Goal: Task Accomplishment & Management: Manage account settings

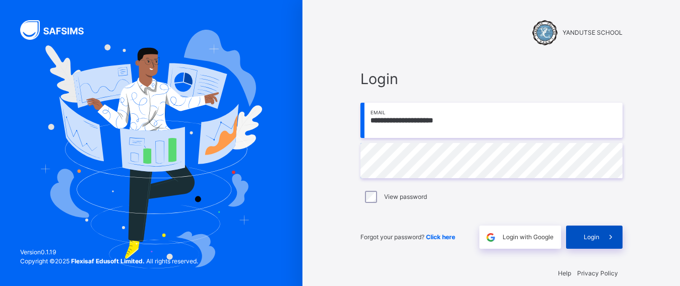
click at [599, 234] on span "Login" at bounding box center [591, 237] width 16 height 9
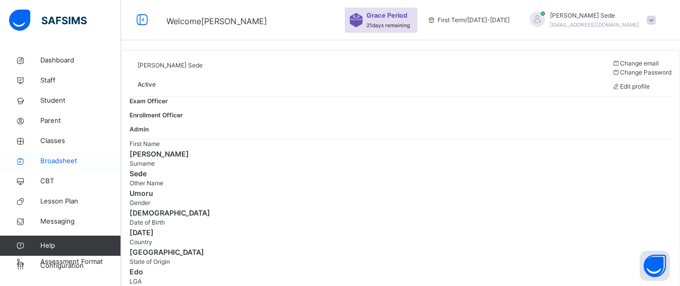
click at [55, 159] on span "Broadsheet" at bounding box center [80, 161] width 81 height 10
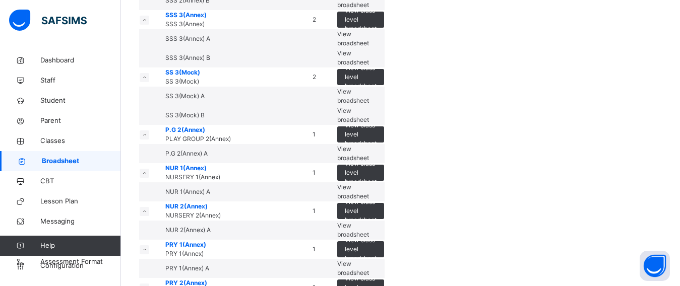
scroll to position [2107, 0]
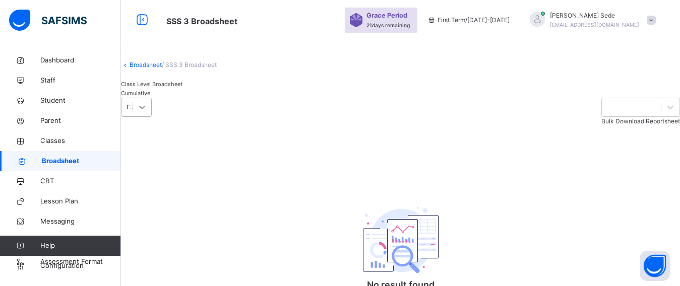
click at [268, 126] on div "First Term Bulk Download Reportsheet" at bounding box center [400, 112] width 559 height 28
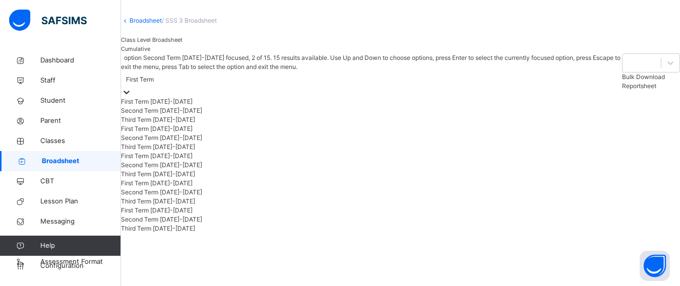
scroll to position [45, 0]
click at [238, 178] on div "Third Term [DATE]-[DATE]" at bounding box center [371, 173] width 500 height 9
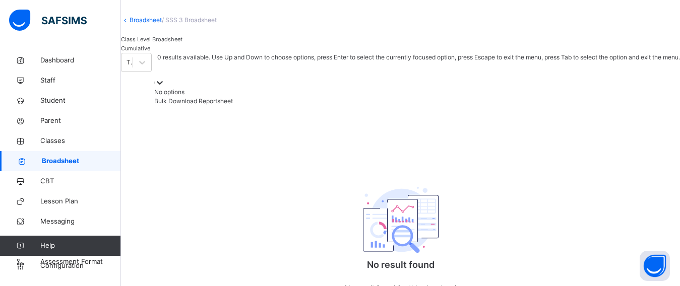
click at [165, 88] on icon at bounding box center [160, 83] width 10 height 10
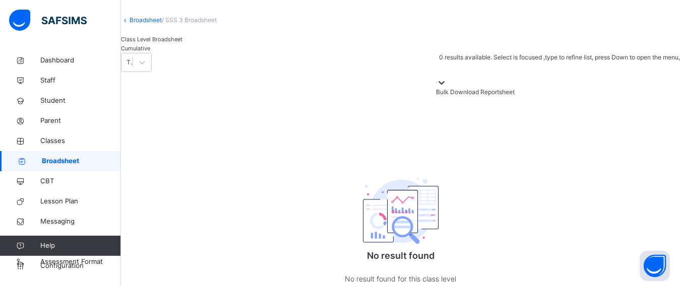
click at [446, 88] on icon at bounding box center [441, 83] width 10 height 10
click at [150, 52] on span "Cumulative" at bounding box center [135, 48] width 29 height 7
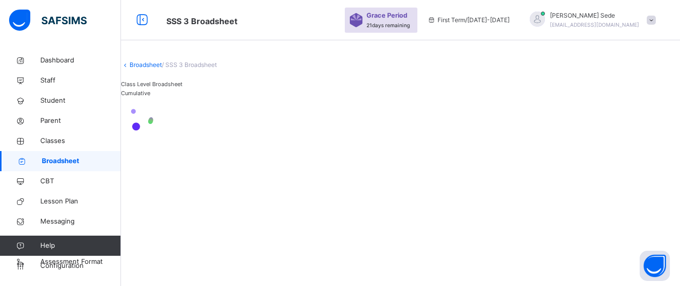
scroll to position [0, 0]
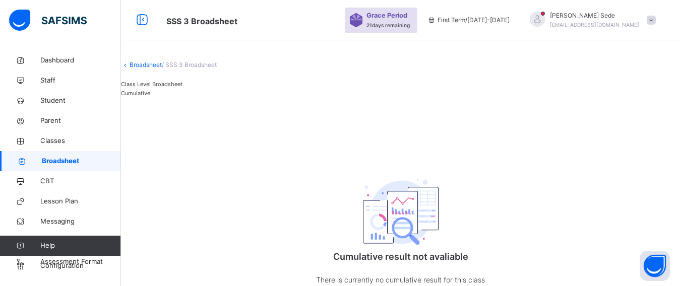
click at [129, 69] on icon at bounding box center [125, 65] width 9 height 8
click at [150, 69] on link "Broadsheet" at bounding box center [145, 65] width 32 height 8
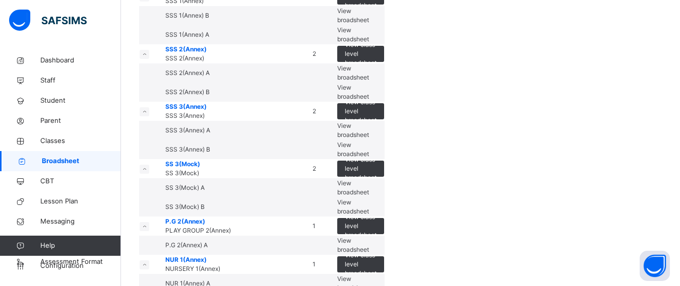
scroll to position [1511, 0]
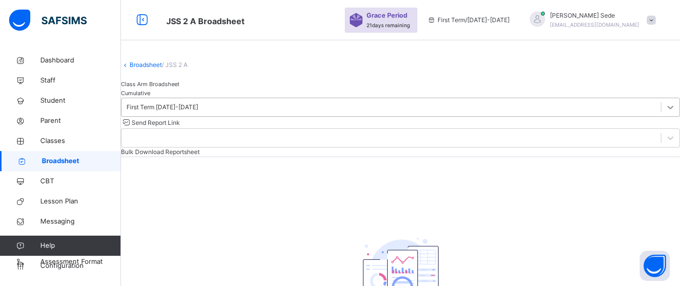
click at [665, 112] on icon at bounding box center [670, 107] width 10 height 10
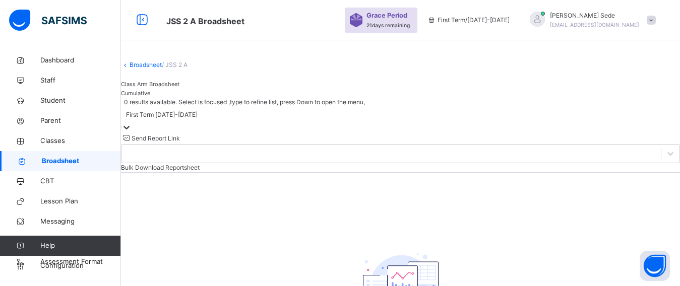
click at [131, 133] on div at bounding box center [126, 127] width 10 height 10
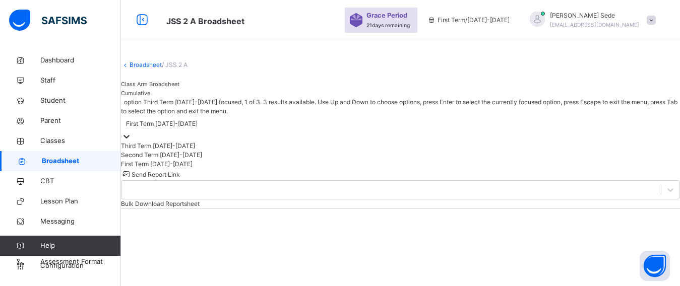
click at [131, 142] on div at bounding box center [126, 136] width 10 height 10
click at [131, 142] on icon at bounding box center [126, 136] width 10 height 10
click at [131, 142] on div at bounding box center [126, 136] width 10 height 10
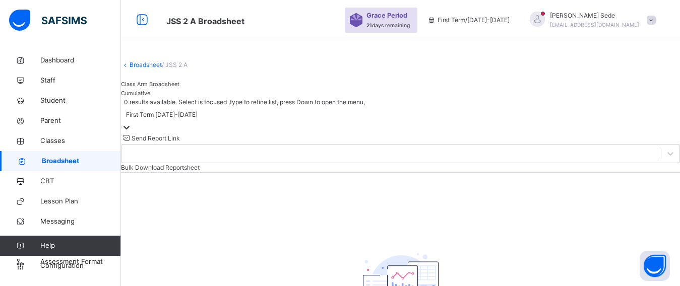
click at [131, 133] on div at bounding box center [126, 127] width 10 height 10
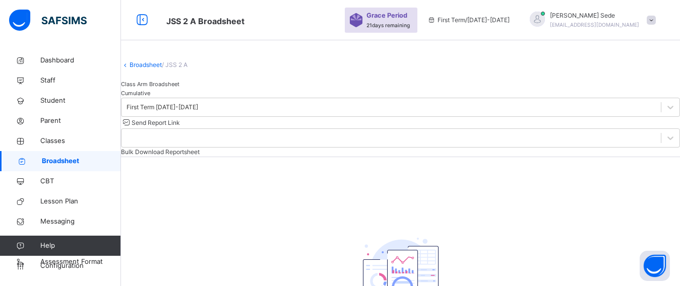
click at [150, 97] on span "Cumulative" at bounding box center [135, 93] width 29 height 7
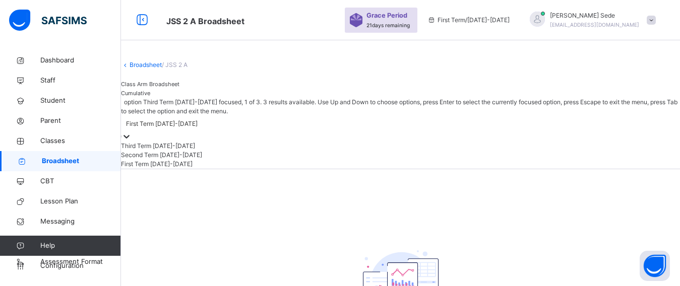
click at [131, 142] on icon at bounding box center [126, 136] width 10 height 10
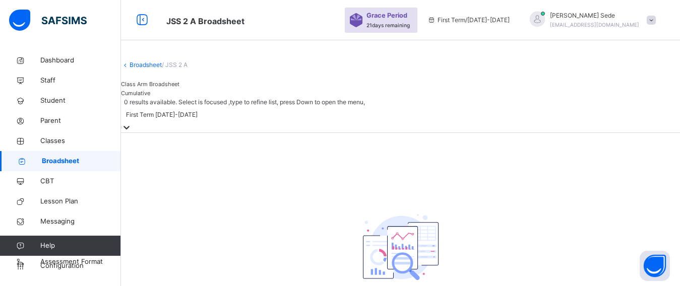
click at [131, 133] on icon at bounding box center [126, 127] width 10 height 10
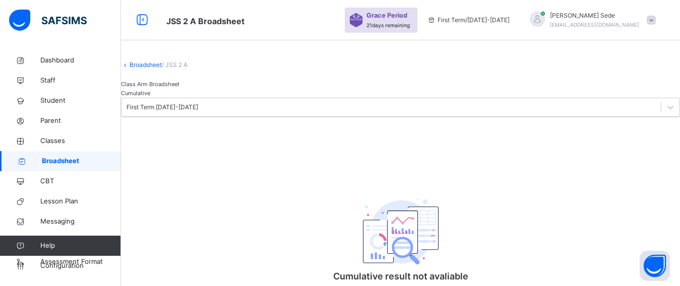
click at [153, 69] on link "Broadsheet" at bounding box center [145, 65] width 32 height 8
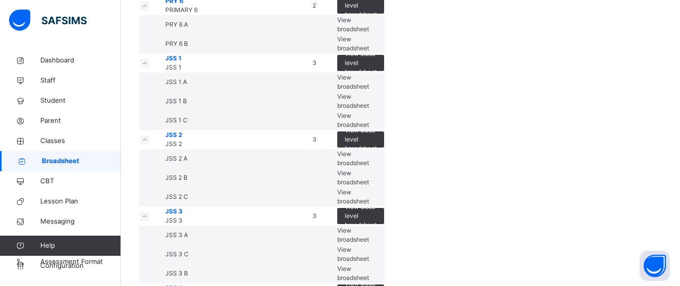
scroll to position [1763, 0]
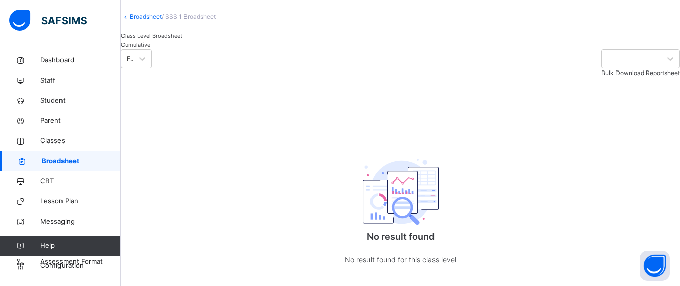
scroll to position [150, 0]
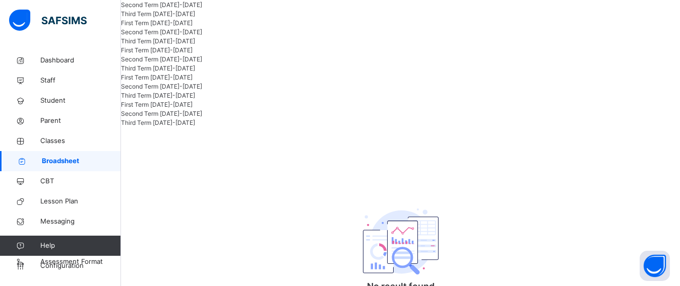
click at [231, 73] on div "Third Term [DATE]-[DATE]" at bounding box center [371, 68] width 500 height 9
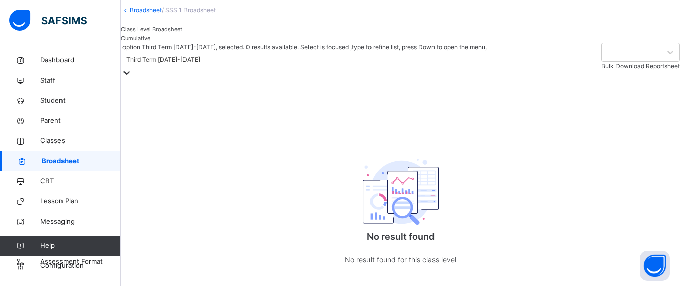
scroll to position [0, 0]
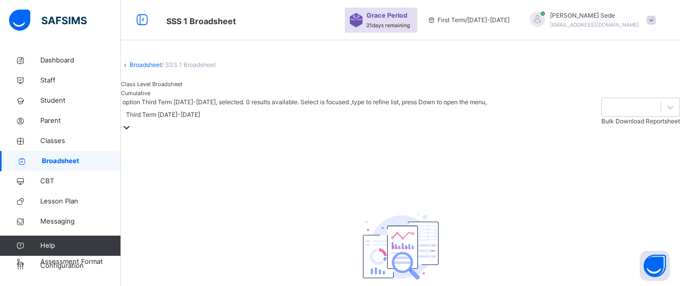
click at [182, 98] on div "Cumulative" at bounding box center [151, 93] width 61 height 9
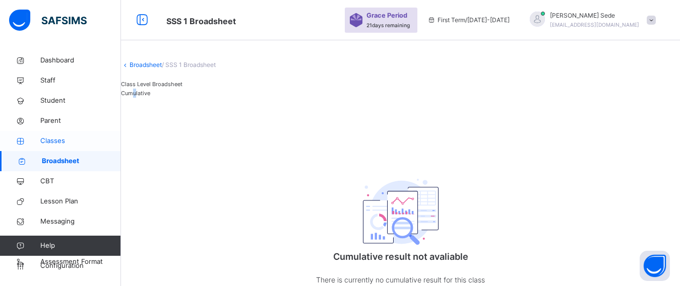
click at [57, 138] on span "Classes" at bounding box center [80, 141] width 81 height 10
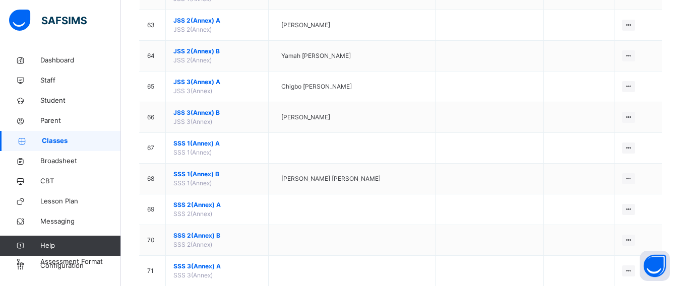
scroll to position [1763, 0]
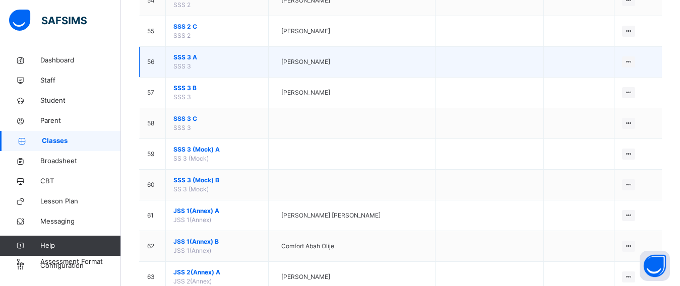
click at [182, 58] on span "SSS 3 A" at bounding box center [216, 57] width 87 height 9
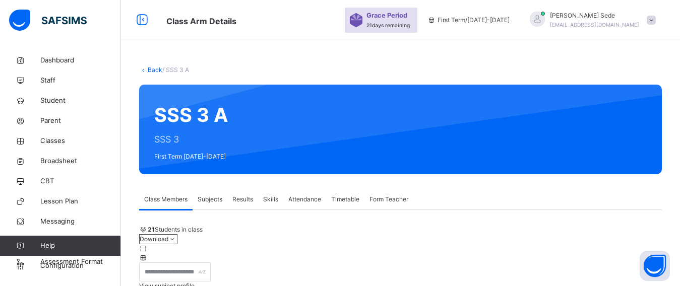
click at [212, 200] on span "Subjects" at bounding box center [209, 199] width 25 height 9
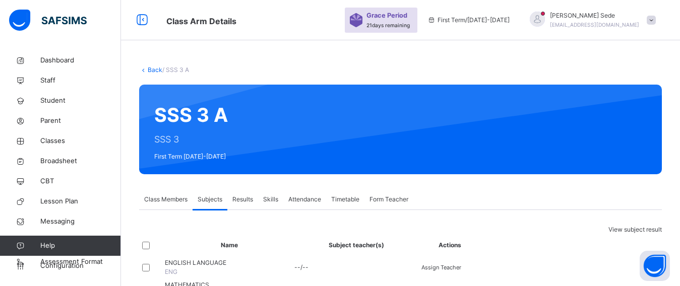
click at [245, 200] on span "Results" at bounding box center [242, 199] width 21 height 9
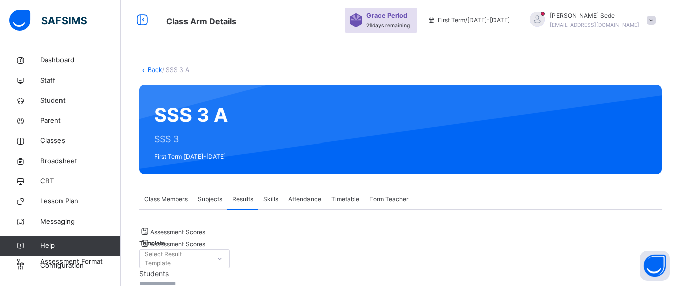
scroll to position [252, 0]
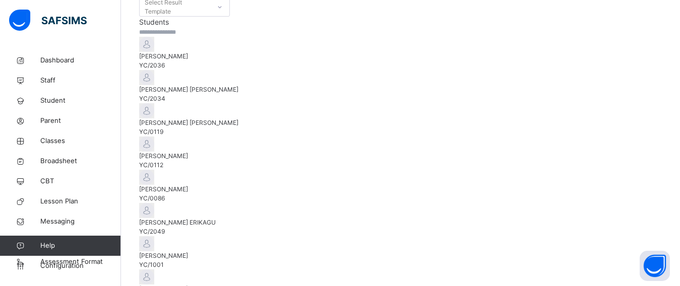
click at [200, 61] on span "[PERSON_NAME]" at bounding box center [400, 56] width 522 height 9
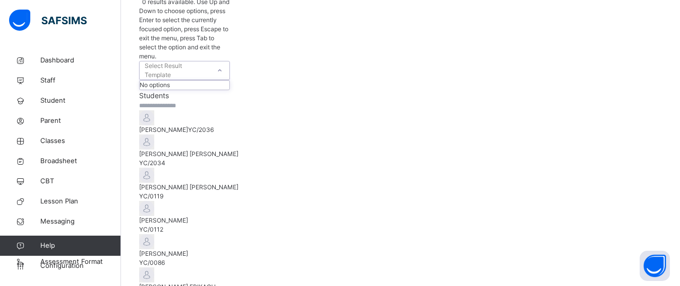
click at [220, 65] on icon at bounding box center [220, 70] width 6 height 10
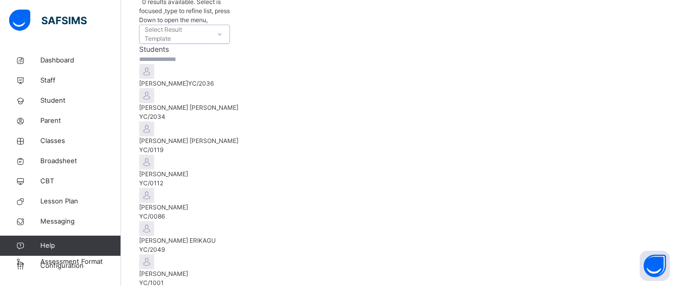
click at [220, 29] on icon at bounding box center [220, 34] width 6 height 10
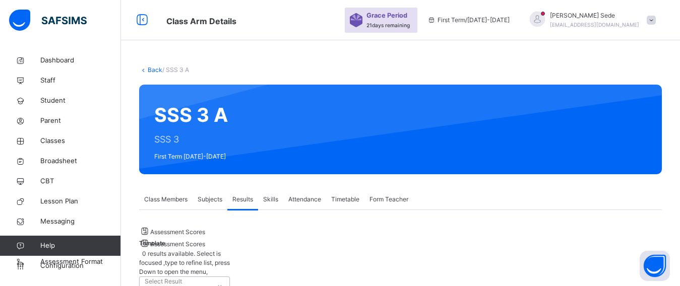
click at [184, 235] on span "Assessment Scores" at bounding box center [177, 232] width 55 height 8
click at [194, 236] on span "Assessment Scores" at bounding box center [177, 232] width 55 height 8
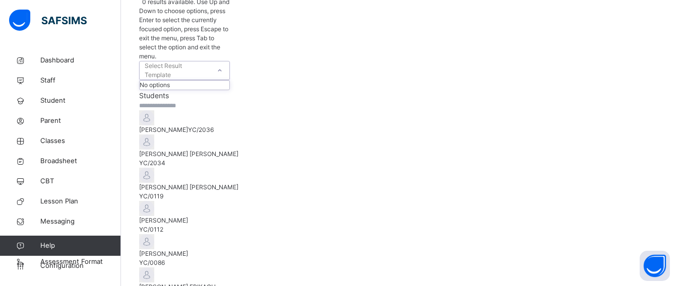
click at [221, 65] on icon at bounding box center [220, 70] width 6 height 10
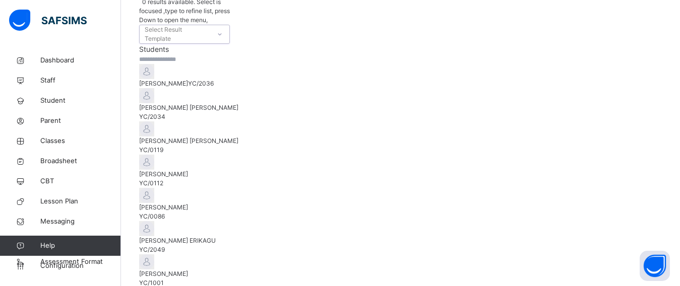
click at [221, 29] on icon at bounding box center [220, 34] width 6 height 10
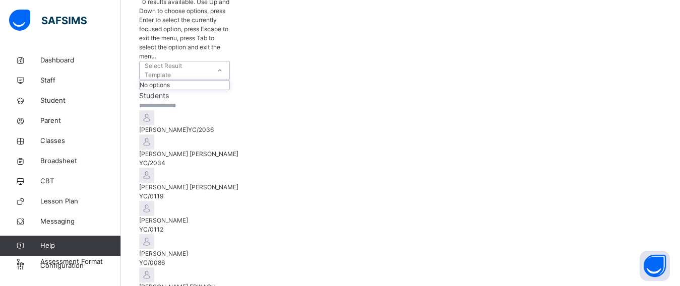
click at [206, 81] on div "No options" at bounding box center [185, 85] width 90 height 9
click at [160, 61] on div "Select Result Template" at bounding box center [177, 70] width 64 height 19
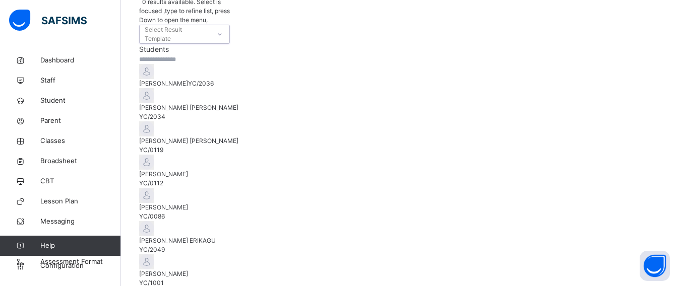
click at [160, 25] on div "Select Result Template" at bounding box center [177, 34] width 64 height 19
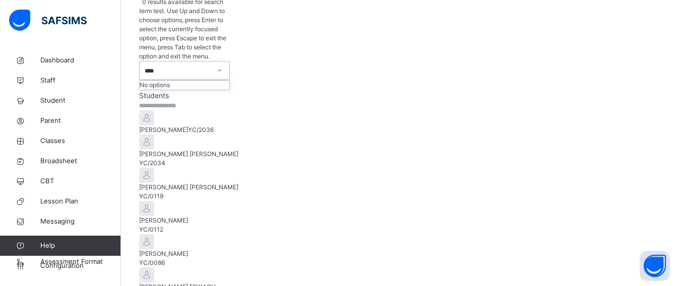
type input "****"
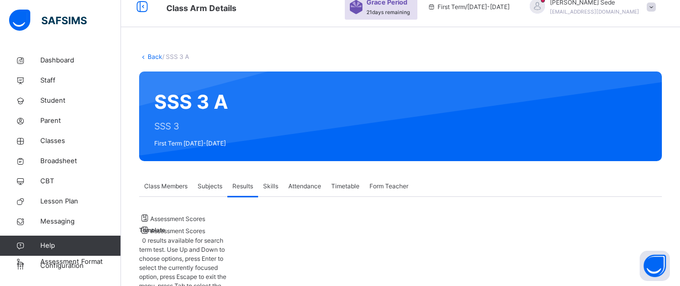
scroll to position [0, 0]
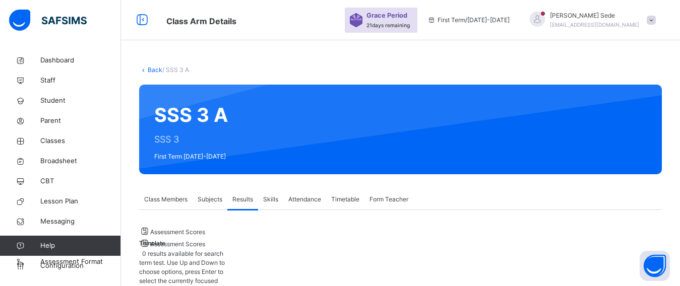
click at [201, 236] on span "Assessment Scores" at bounding box center [177, 232] width 55 height 8
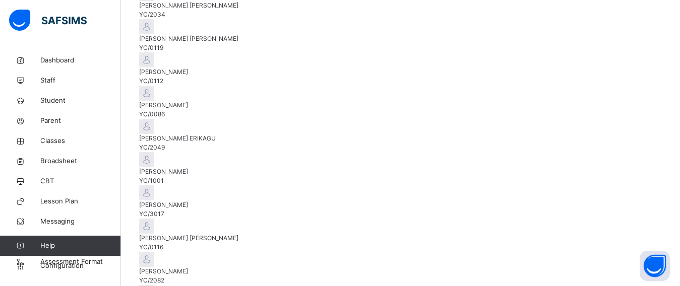
click at [203, 19] on div "[PERSON_NAME] [PERSON_NAME]/2034" at bounding box center [400, 10] width 522 height 18
click at [205, 43] on span "[PERSON_NAME] [PERSON_NAME]" at bounding box center [400, 38] width 522 height 9
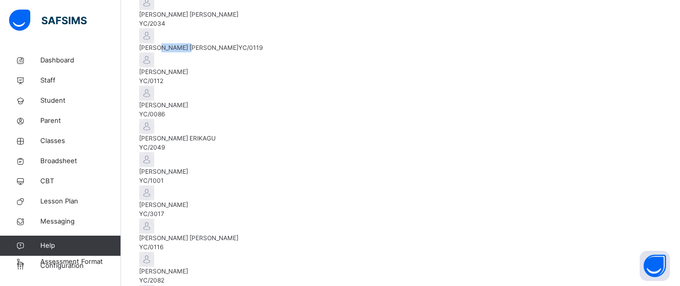
scroll to position [501, 0]
click at [63, 76] on span "Staff" at bounding box center [80, 81] width 81 height 10
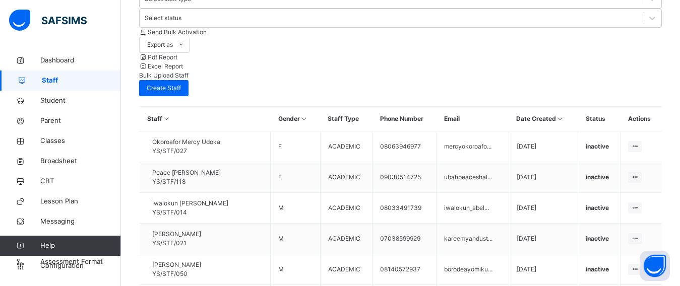
scroll to position [112, 0]
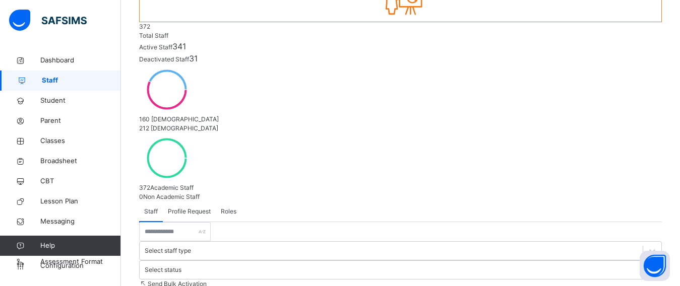
click at [191, 207] on span "Profile Request" at bounding box center [189, 211] width 43 height 9
click at [224, 207] on span "Roles" at bounding box center [229, 211] width 16 height 9
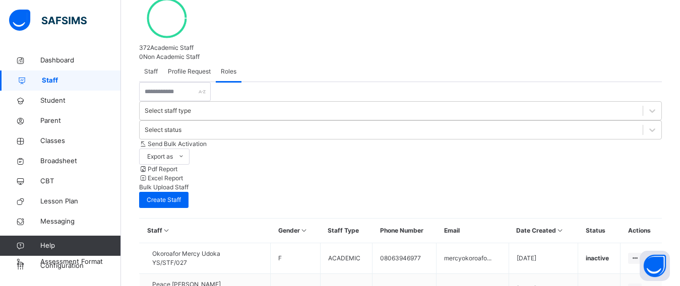
scroll to position [0, 0]
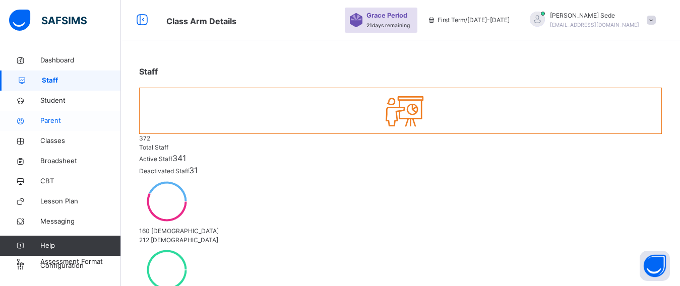
click at [47, 120] on span "Parent" at bounding box center [80, 121] width 81 height 10
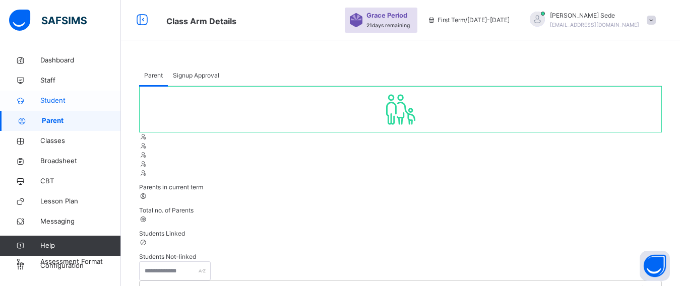
click at [48, 100] on span "Student" at bounding box center [80, 101] width 81 height 10
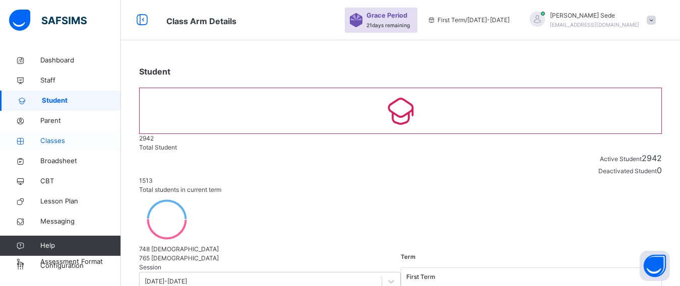
click at [57, 140] on span "Classes" at bounding box center [80, 141] width 81 height 10
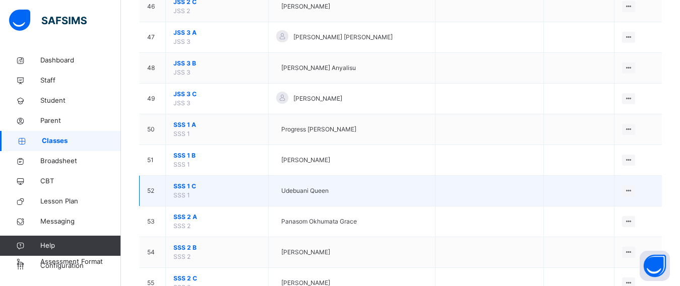
scroll to position [1260, 0]
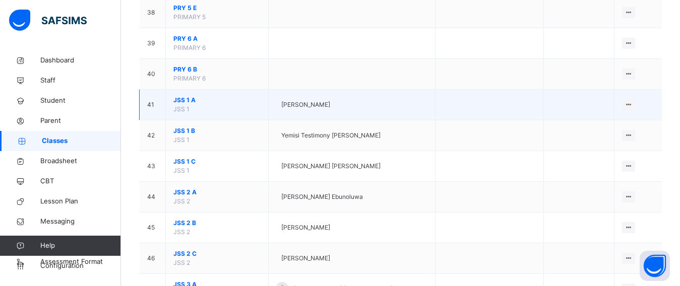
click at [184, 98] on span "JSS 1 A" at bounding box center [216, 100] width 87 height 9
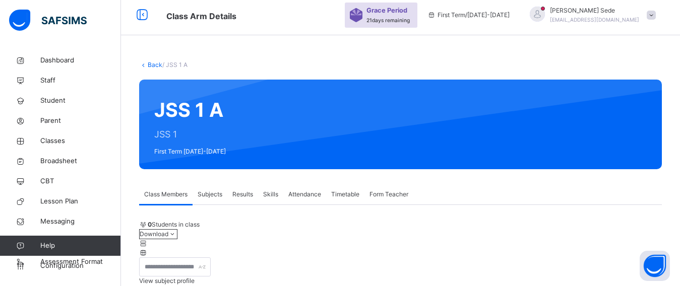
scroll to position [201, 0]
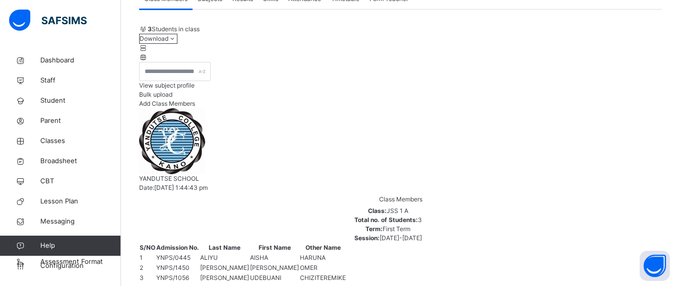
click at [195, 100] on span "Add Class Members" at bounding box center [167, 104] width 56 height 8
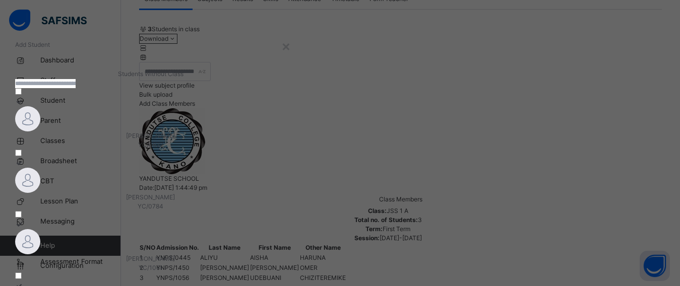
click at [76, 88] on input "text" at bounding box center [45, 83] width 60 height 9
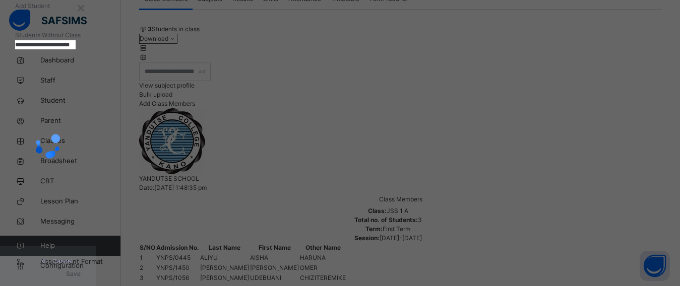
scroll to position [70, 0]
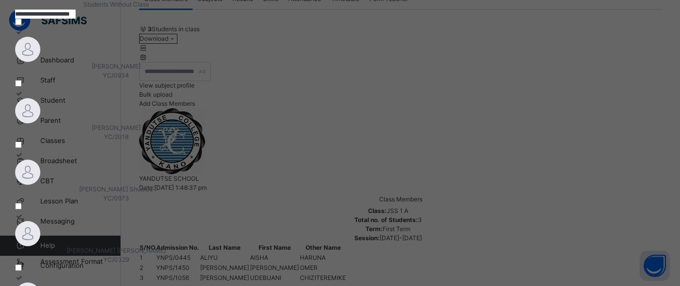
click at [76, 19] on input "**********" at bounding box center [45, 14] width 60 height 9
type input "*"
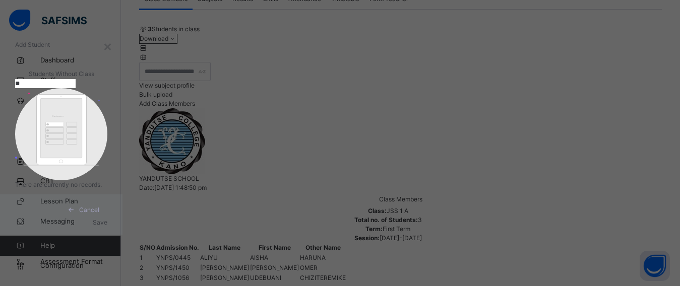
type input "*"
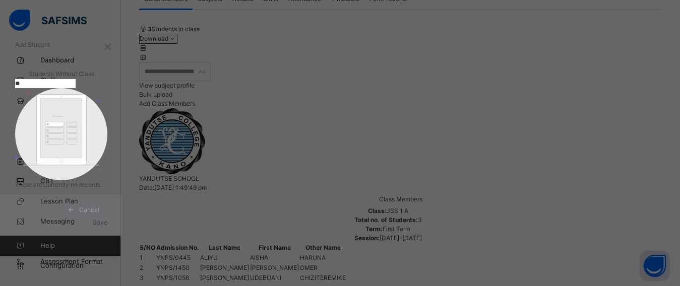
type input "*"
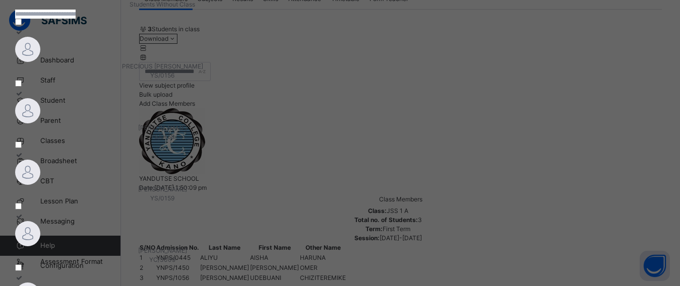
scroll to position [0, 0]
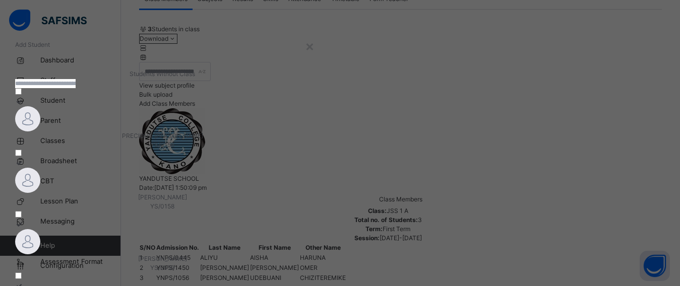
click at [195, 78] on span "Students Without Class" at bounding box center [161, 74] width 65 height 8
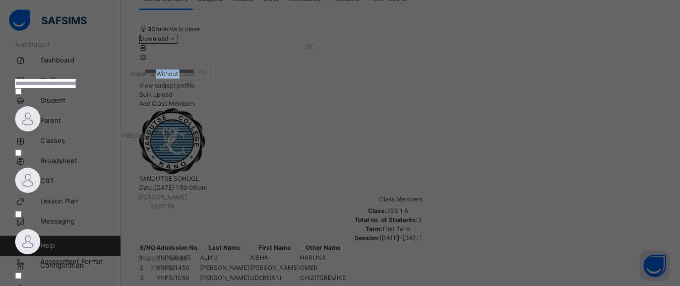
click at [195, 78] on span "Students Without Class" at bounding box center [161, 74] width 65 height 8
click at [76, 88] on input "text" at bounding box center [45, 83] width 60 height 9
click at [314, 47] on div "×" at bounding box center [310, 45] width 10 height 21
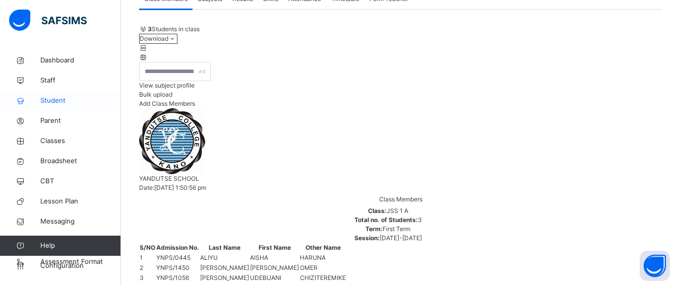
click at [60, 102] on span "Student" at bounding box center [80, 101] width 81 height 10
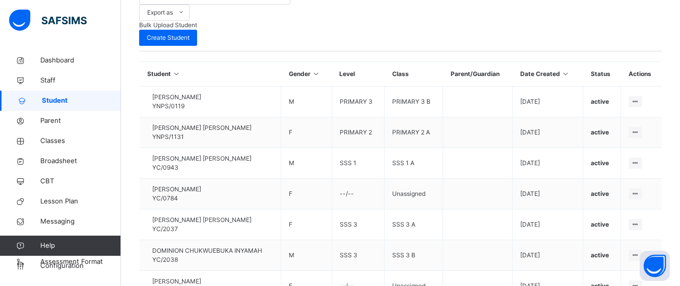
scroll to position [118, 0]
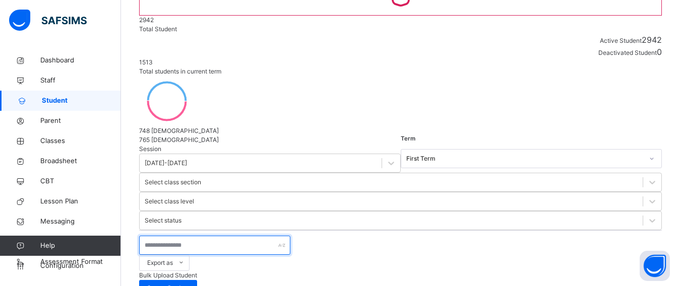
click at [241, 236] on input "text" at bounding box center [214, 245] width 151 height 19
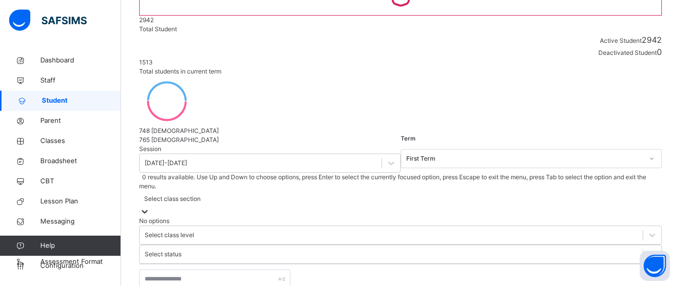
click at [150, 207] on icon at bounding box center [145, 212] width 10 height 10
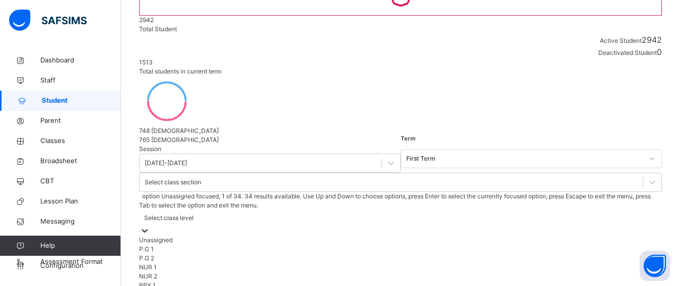
click at [150, 226] on icon at bounding box center [145, 231] width 10 height 10
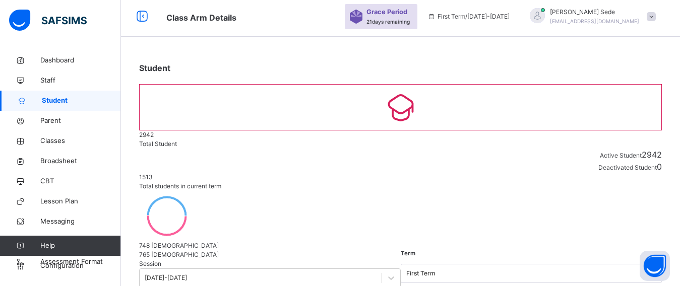
scroll to position [0, 0]
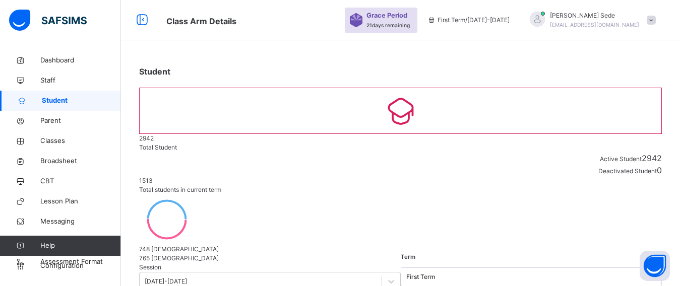
type input "*****"
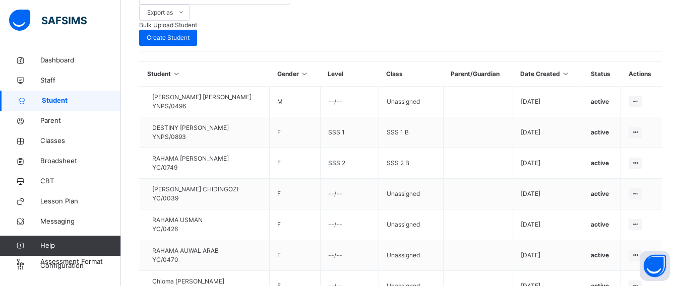
scroll to position [117, 0]
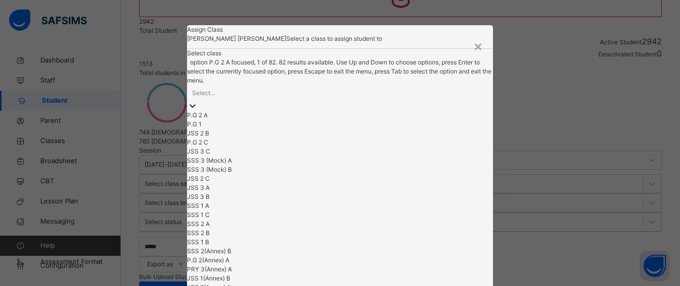
click at [406, 111] on div at bounding box center [340, 106] width 306 height 10
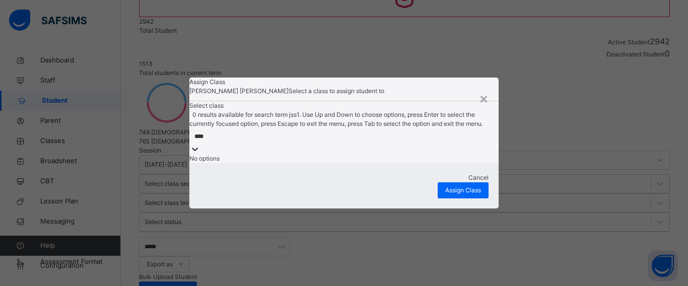
scroll to position [0, 0]
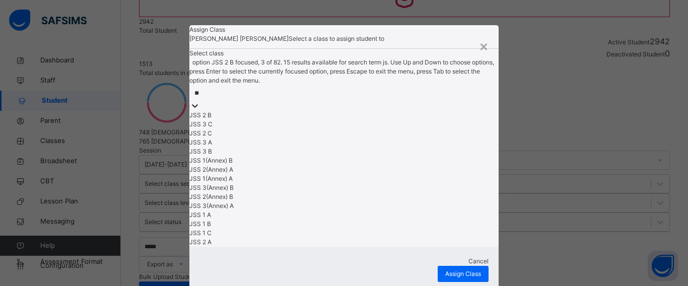
type input "*"
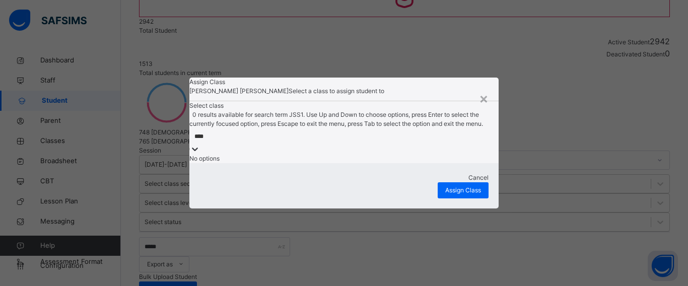
type input "***"
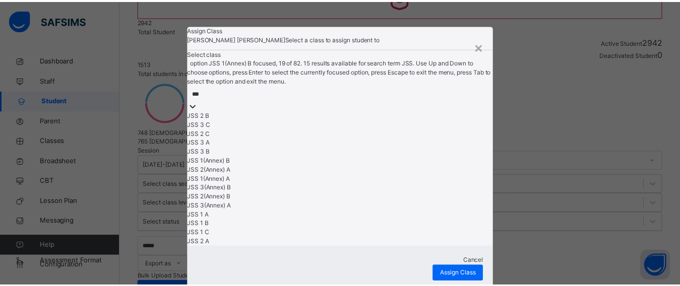
scroll to position [121, 0]
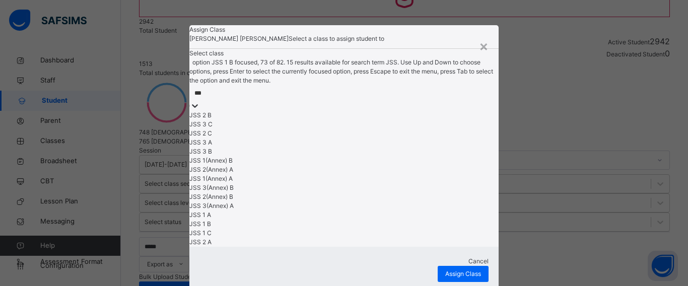
click at [290, 229] on div "JSS 1 B" at bounding box center [344, 224] width 310 height 9
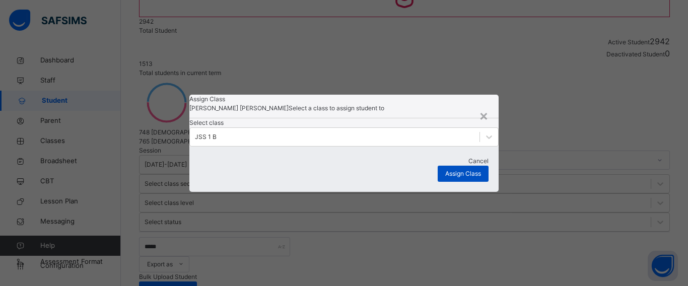
click at [454, 178] on span "Assign Class" at bounding box center [463, 173] width 36 height 9
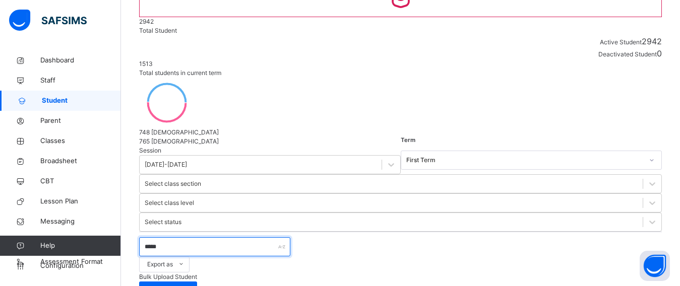
click at [240, 237] on input "*****" at bounding box center [214, 246] width 151 height 19
type input "*"
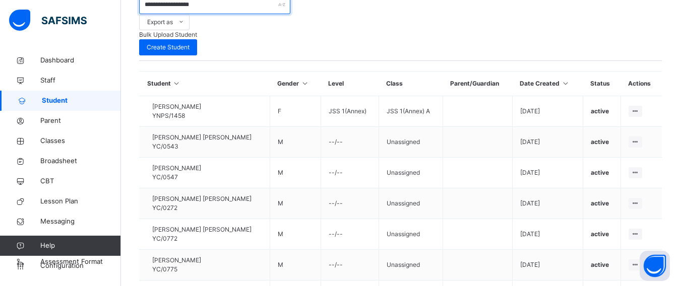
scroll to position [365, 0]
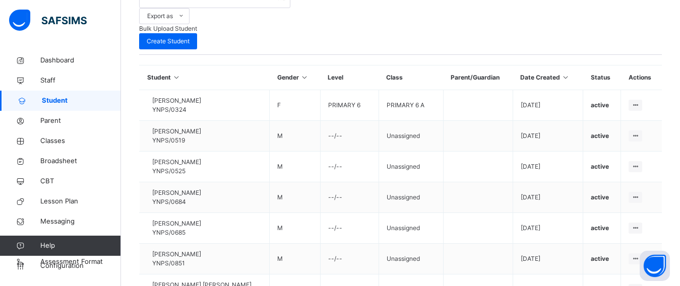
scroll to position [367, 0]
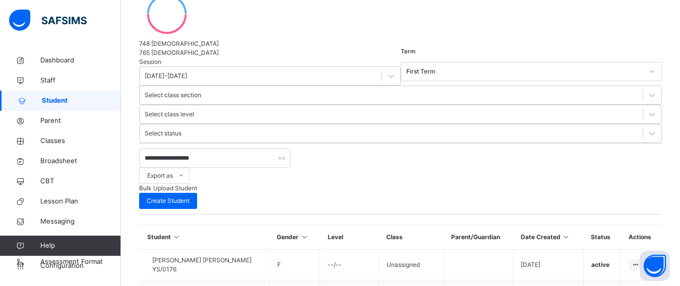
scroll to position [185, 0]
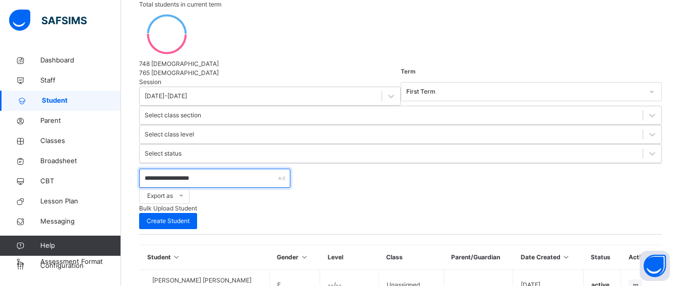
click at [245, 169] on input "**********" at bounding box center [214, 178] width 151 height 19
type input "*"
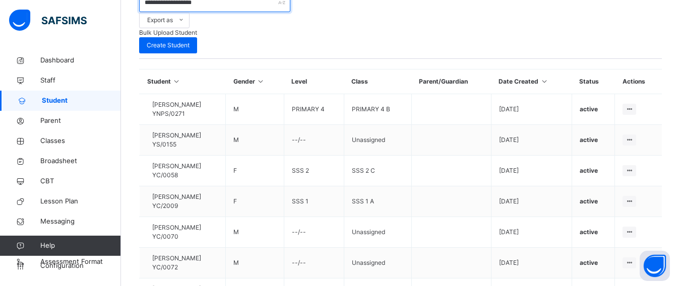
scroll to position [367, 0]
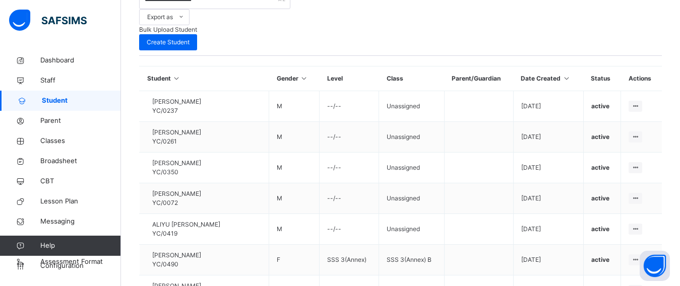
scroll to position [369, 0]
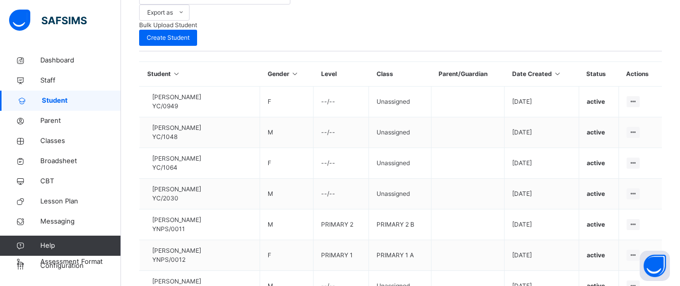
scroll to position [117, 0]
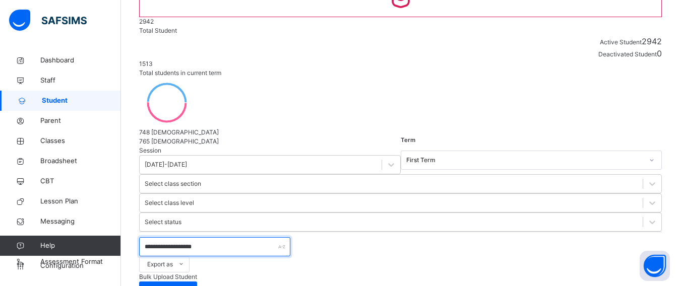
click at [256, 237] on input "**********" at bounding box center [214, 246] width 151 height 19
type input "*"
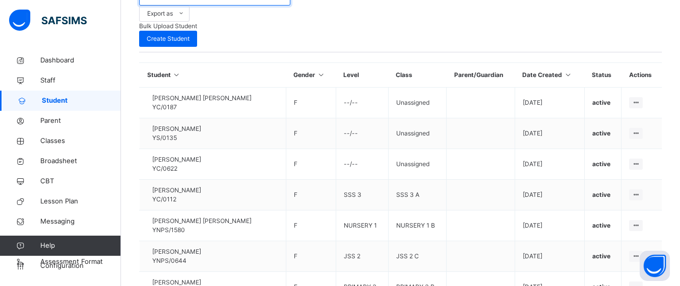
type input "**********"
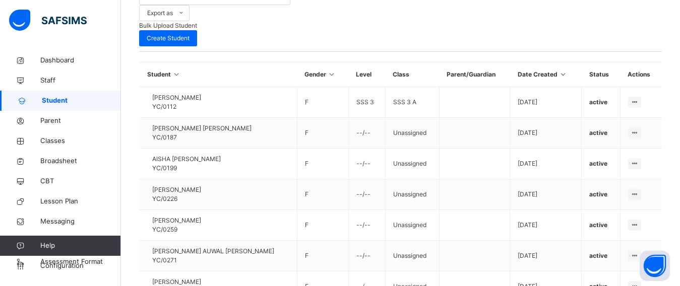
scroll to position [369, 0]
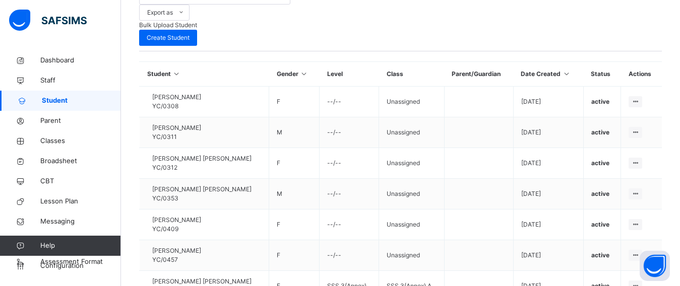
scroll to position [117, 0]
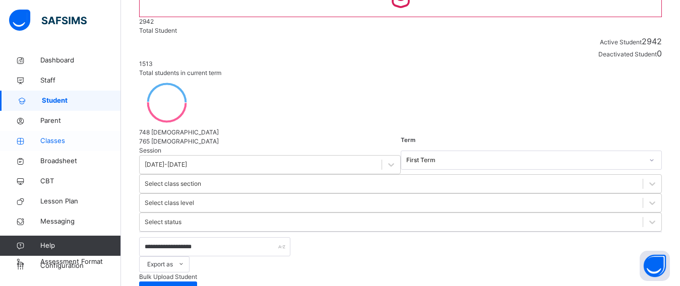
click at [58, 140] on span "Classes" at bounding box center [80, 141] width 81 height 10
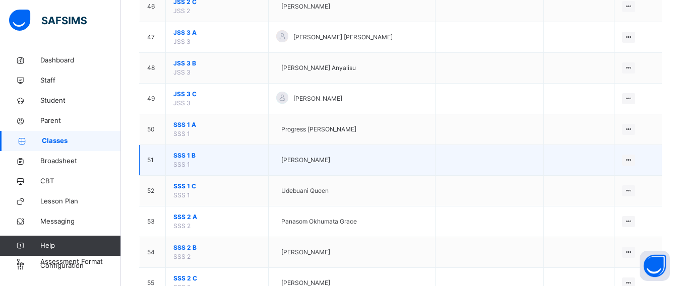
scroll to position [1763, 0]
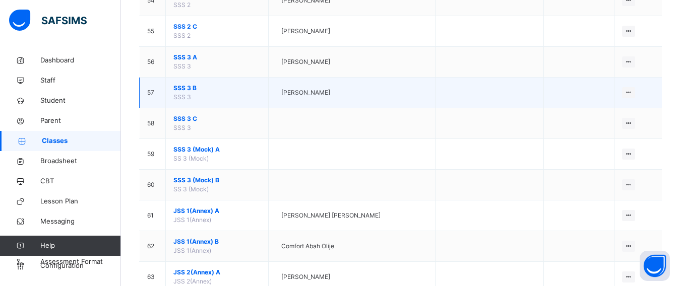
click at [180, 88] on span "SSS 3 B" at bounding box center [216, 88] width 87 height 9
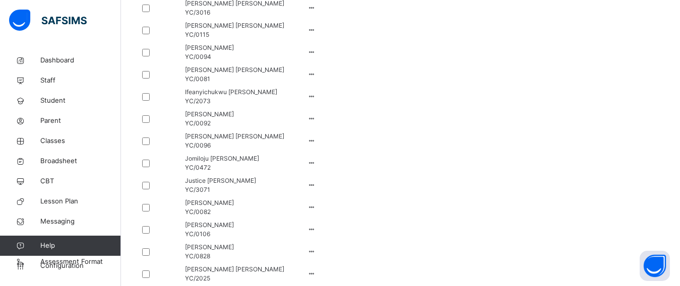
scroll to position [252, 0]
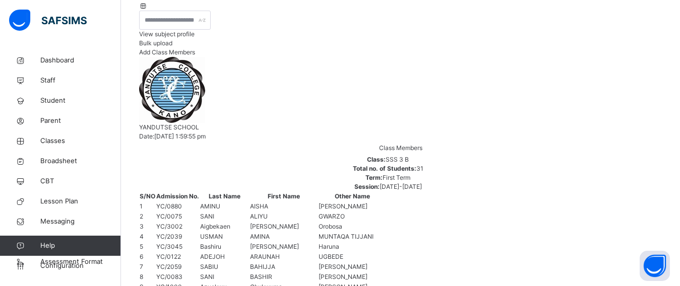
click at [194, 30] on span "View subject profile" at bounding box center [166, 34] width 55 height 8
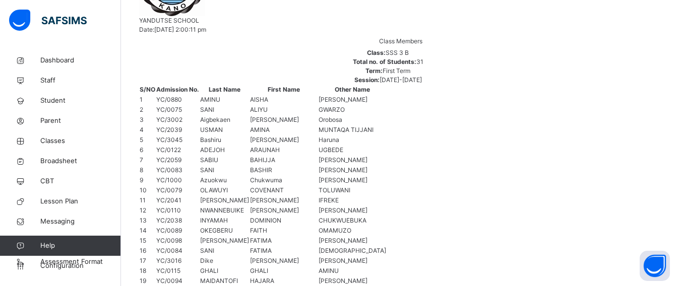
scroll to position [360, 0]
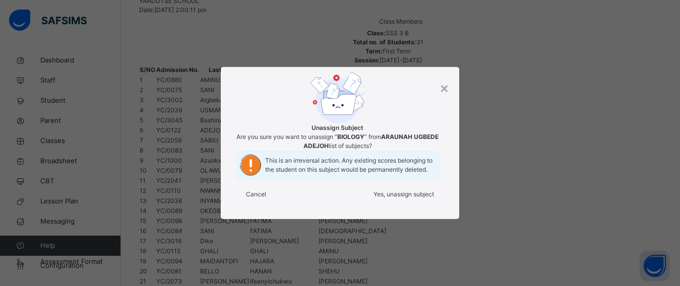
click at [521, 246] on div "× Unassign Subject Are you sure you want to unassign “ BIOLOGY ” from ARAUNAH U…" at bounding box center [340, 143] width 680 height 286
click at [453, 77] on div "×" at bounding box center [450, 87] width 10 height 21
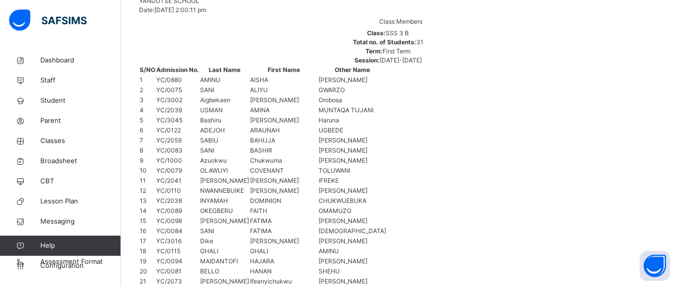
scroll to position [161, 0]
drag, startPoint x: 506, startPoint y: 251, endPoint x: 556, endPoint y: 255, distance: 50.6
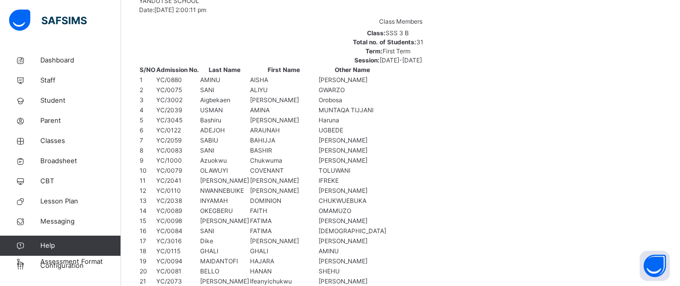
scroll to position [343, 862]
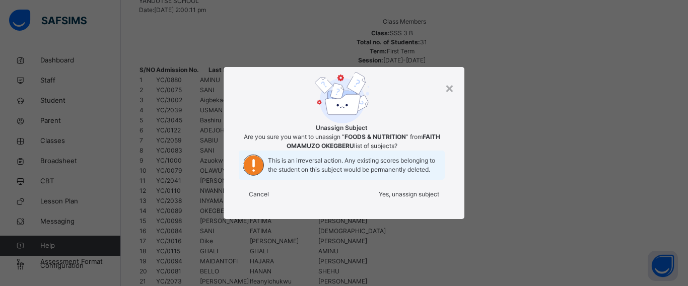
click at [430, 198] on span "Yes, unassign subject" at bounding box center [409, 194] width 60 height 8
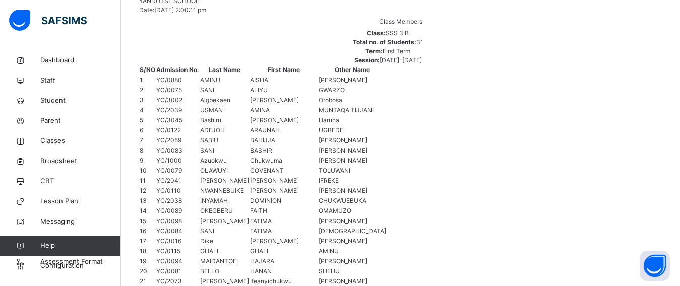
scroll to position [919, 619]
drag, startPoint x: 433, startPoint y: 251, endPoint x: 431, endPoint y: 259, distance: 8.8
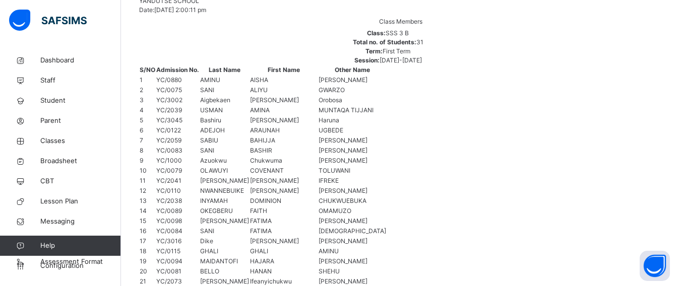
drag, startPoint x: 295, startPoint y: 256, endPoint x: 301, endPoint y: 256, distance: 6.5
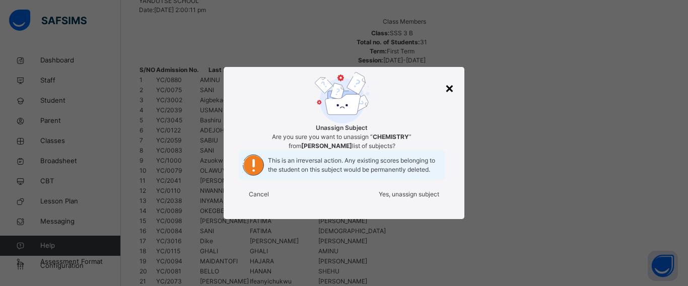
click at [452, 77] on div "×" at bounding box center [450, 87] width 10 height 21
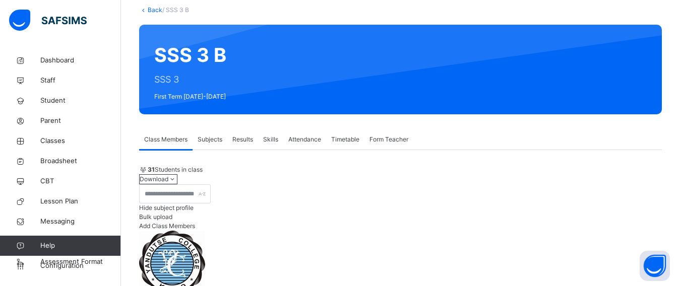
scroll to position [252, 0]
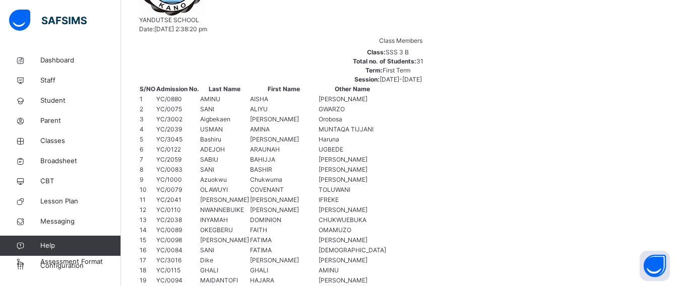
scroll to position [360, 0]
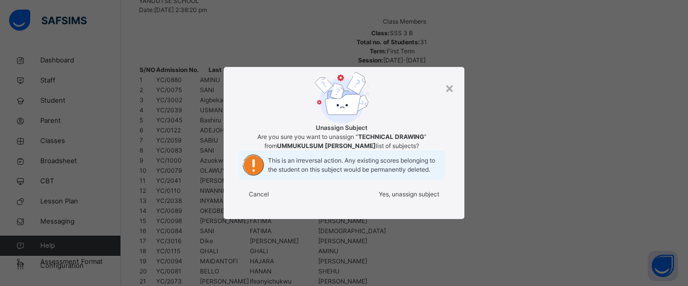
click at [412, 199] on div "Yes, unassign subject" at bounding box center [409, 194] width 60 height 9
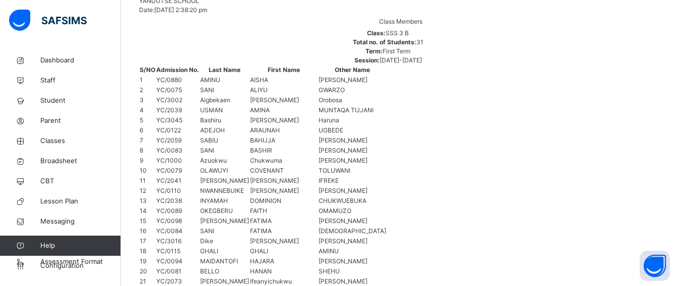
drag, startPoint x: 427, startPoint y: 256, endPoint x: 508, endPoint y: 270, distance: 82.7
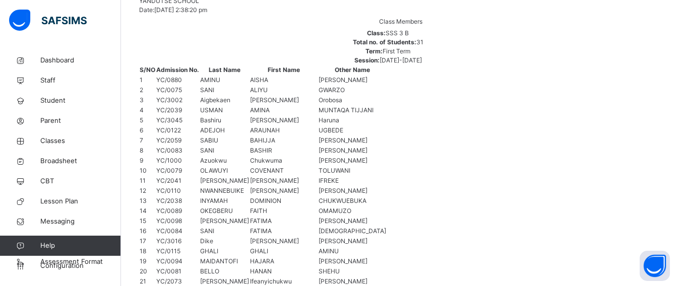
drag, startPoint x: 438, startPoint y: 255, endPoint x: 420, endPoint y: 255, distance: 18.6
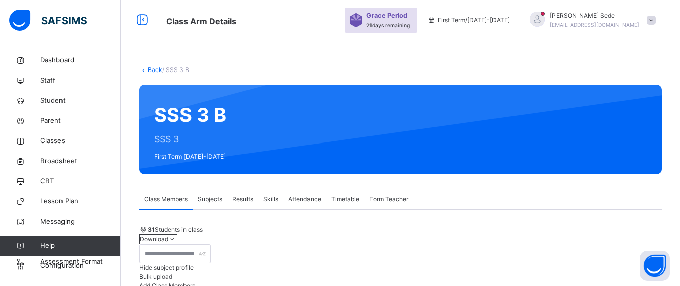
scroll to position [252, 0]
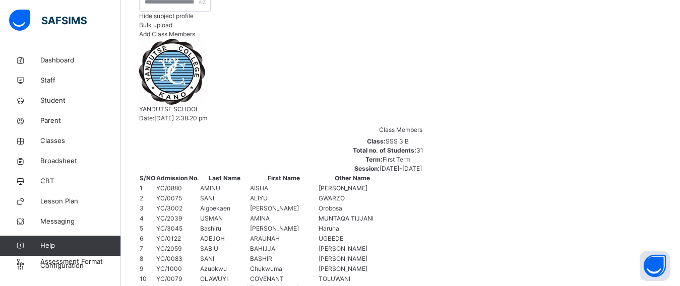
drag, startPoint x: 629, startPoint y: 61, endPoint x: 630, endPoint y: 72, distance: 11.1
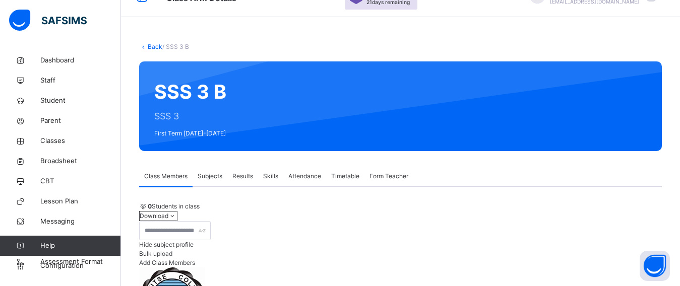
scroll to position [0, 0]
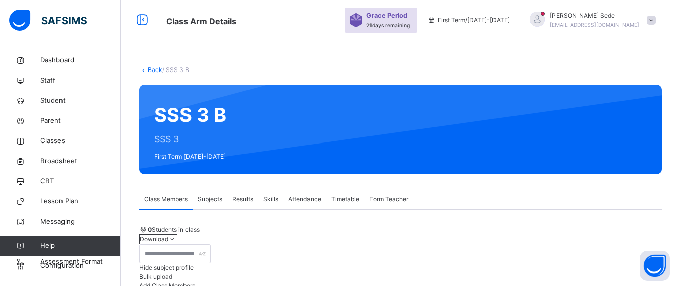
click at [156, 71] on link "Back" at bounding box center [155, 70] width 15 height 8
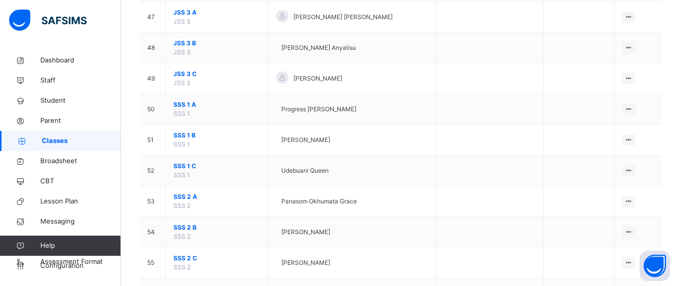
scroll to position [1763, 0]
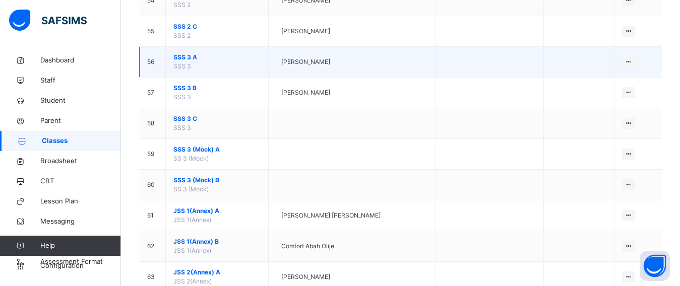
click at [178, 57] on span "SSS 3 A" at bounding box center [216, 57] width 87 height 9
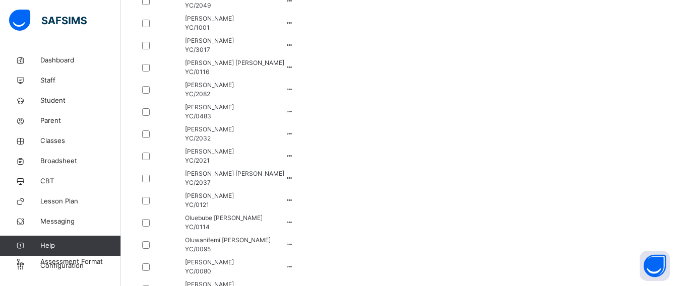
scroll to position [52, 0]
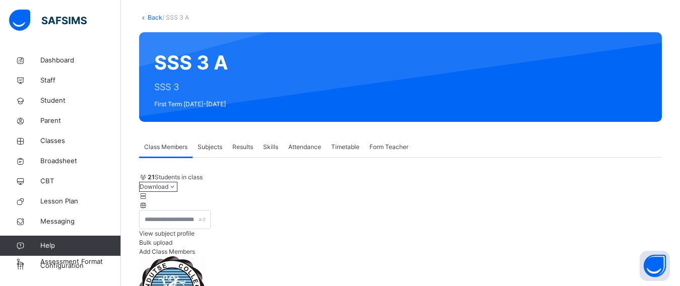
click at [194, 230] on span "View subject profile" at bounding box center [166, 234] width 55 height 8
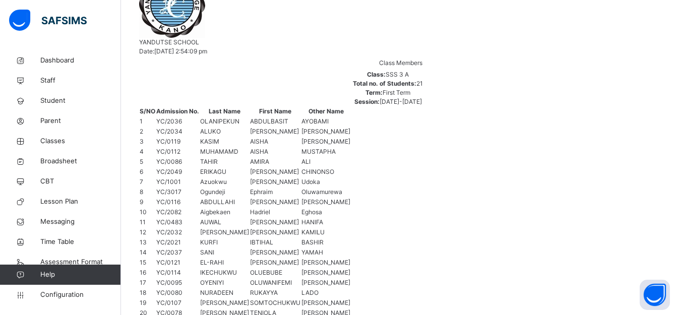
scroll to position [332, 0]
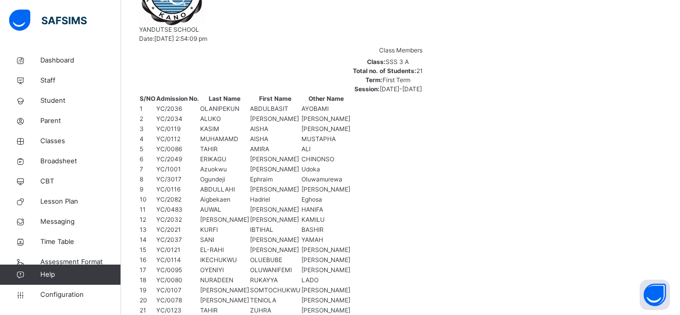
drag, startPoint x: 304, startPoint y: 311, endPoint x: 346, endPoint y: 320, distance: 42.2
click at [346, 286] on html "Class Arm Details Grace Period 21 days remaining First Term / [DATE]-[DATE] [PE…" at bounding box center [340, 293] width 680 height 1250
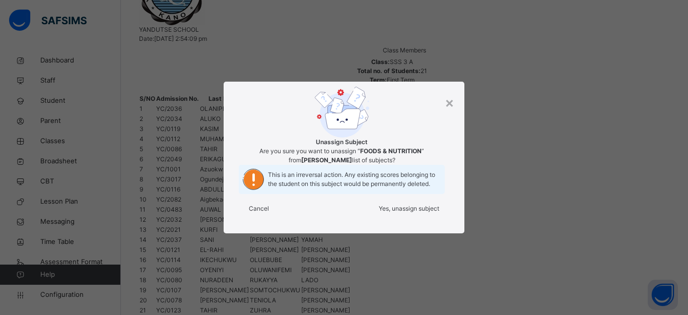
click at [399, 212] on span "Yes, unassign subject" at bounding box center [409, 209] width 60 height 8
click at [407, 213] on div "Yes, unassign subject" at bounding box center [409, 208] width 60 height 9
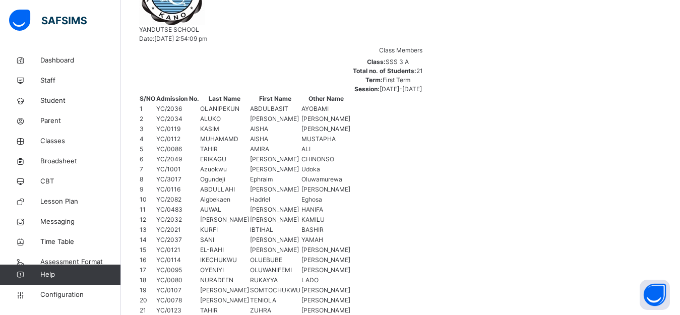
scroll to position [0, 0]
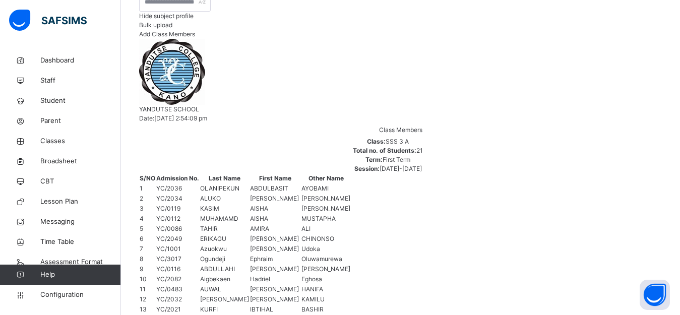
click at [195, 30] on span "Add Class Members" at bounding box center [167, 34] width 56 height 8
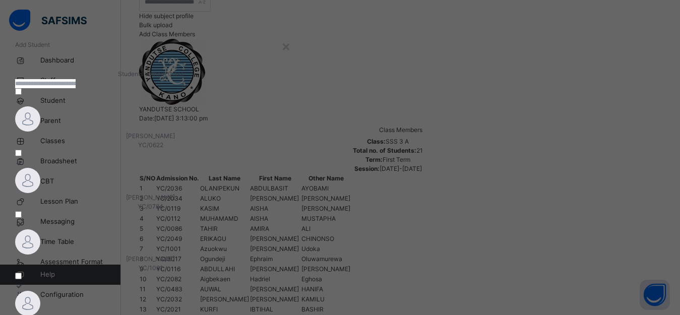
click at [76, 88] on input "text" at bounding box center [45, 83] width 60 height 9
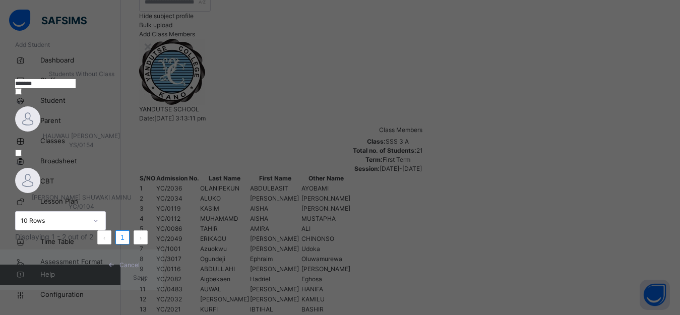
type input "*******"
click at [40, 182] on img at bounding box center [27, 180] width 25 height 25
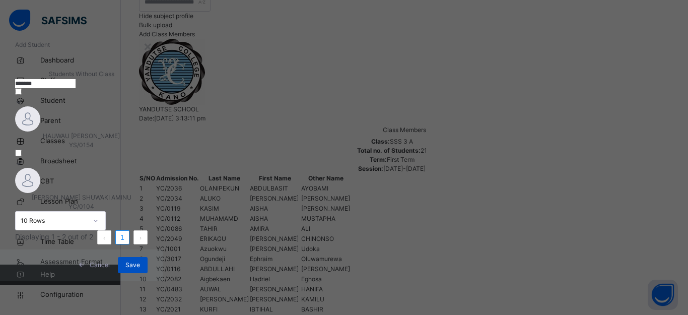
click at [140, 270] on span "Save" at bounding box center [132, 264] width 15 height 9
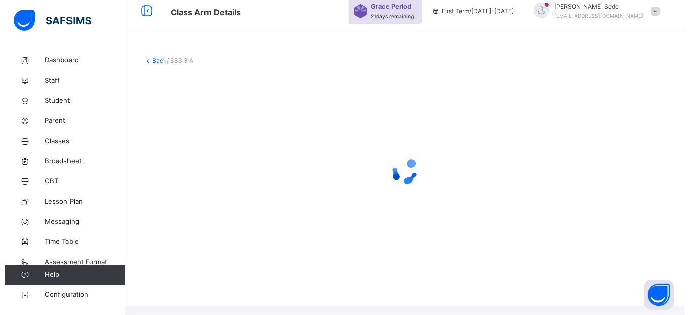
scroll to position [0, 0]
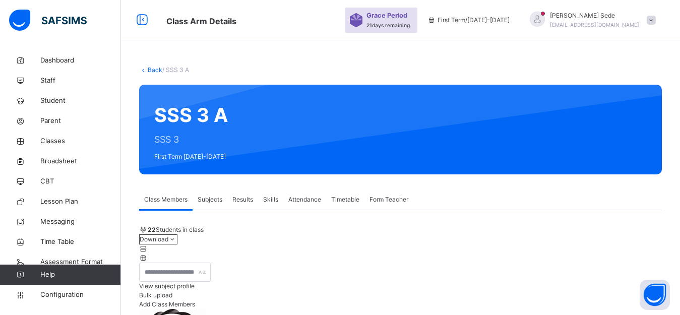
click at [195, 286] on span "Add Class Members" at bounding box center [167, 304] width 56 height 8
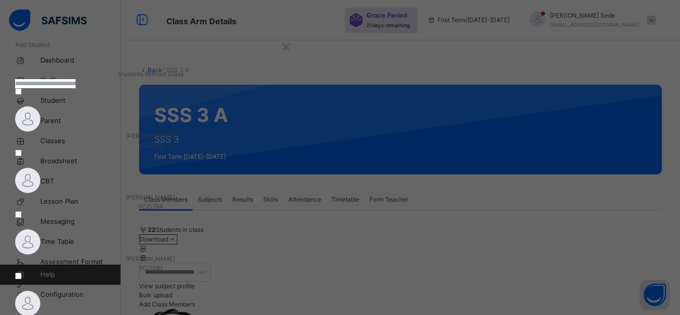
click at [76, 88] on input "text" at bounding box center [45, 83] width 60 height 9
type input "**********"
click at [173, 186] on div at bounding box center [94, 180] width 158 height 25
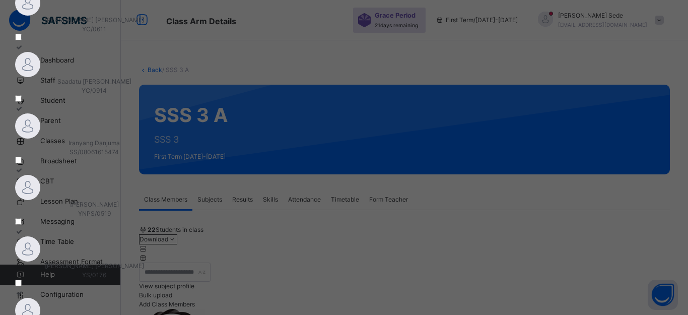
scroll to position [135, 0]
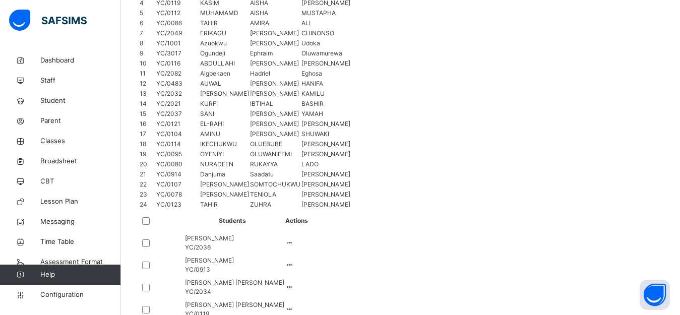
scroll to position [504, 0]
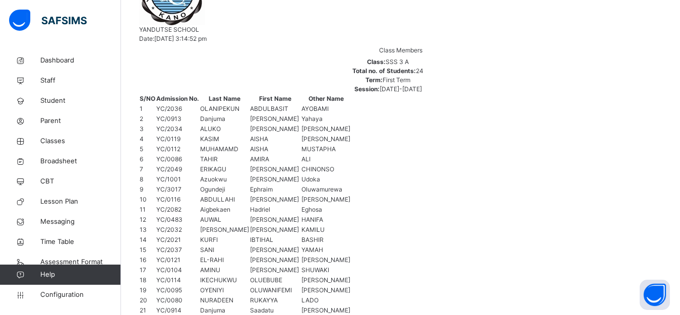
scroll to position [0, 0]
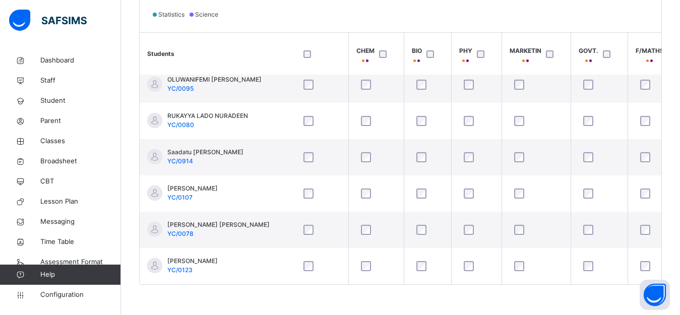
scroll to position [666, 0]
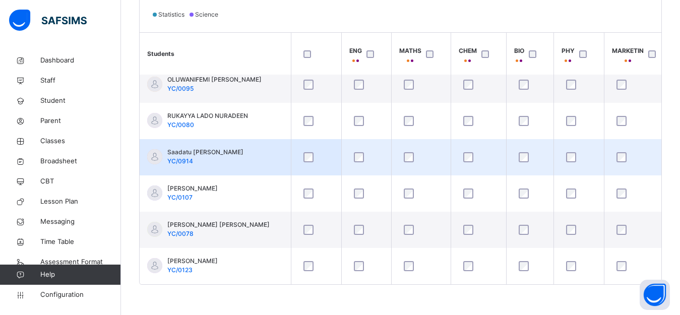
click at [365, 152] on div at bounding box center [366, 157] width 29 height 10
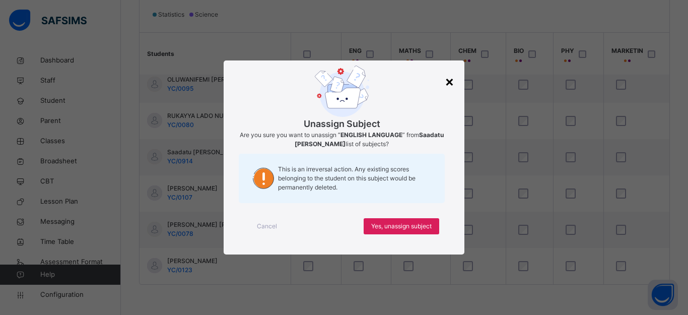
click at [449, 84] on div "×" at bounding box center [450, 81] width 10 height 21
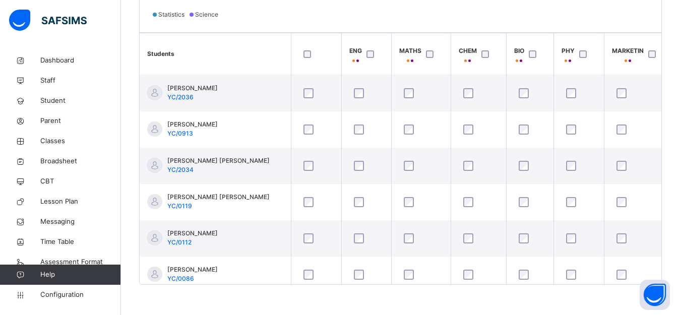
scroll to position [0, 0]
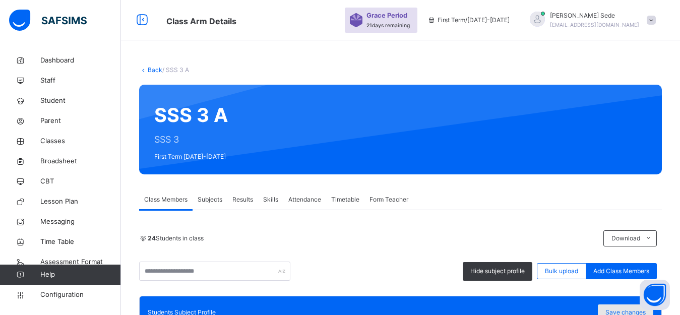
click at [624, 309] on span "Save changes" at bounding box center [625, 312] width 40 height 9
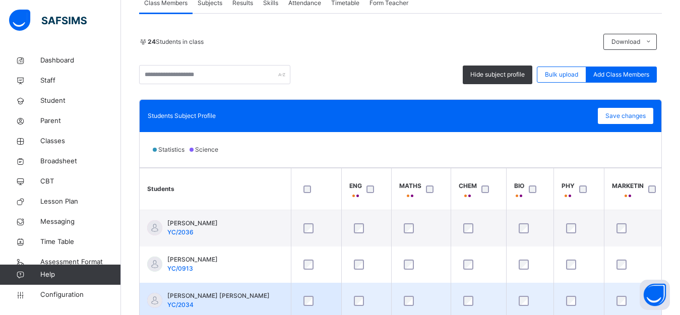
scroll to position [252, 0]
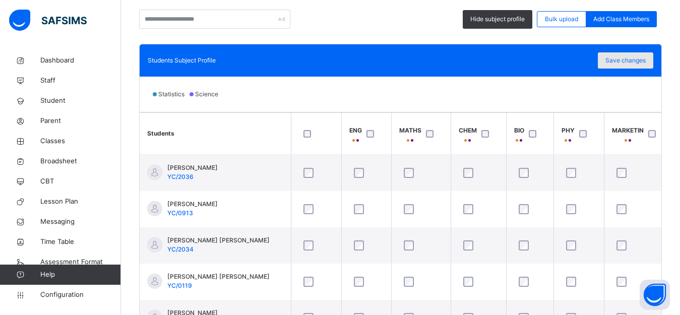
click at [629, 60] on span "Save changes" at bounding box center [625, 60] width 40 height 9
click at [627, 59] on span "Save changes" at bounding box center [625, 60] width 40 height 9
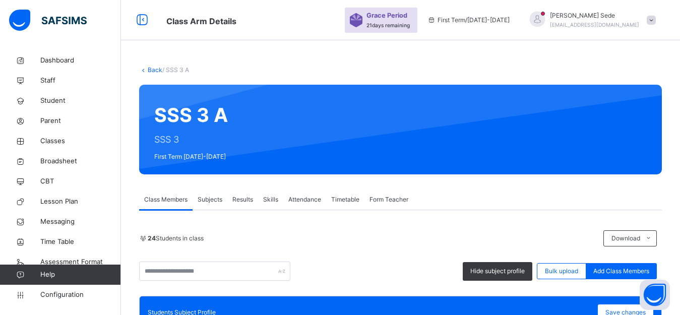
scroll to position [332, 0]
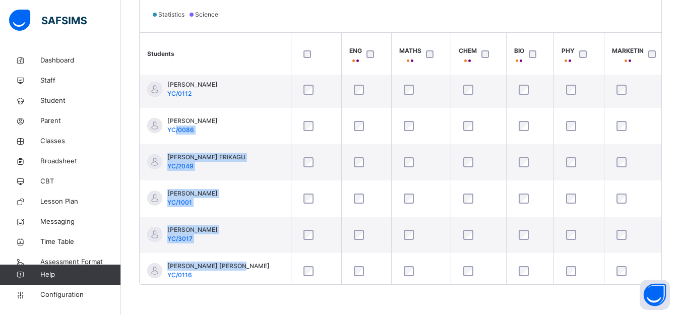
drag, startPoint x: 174, startPoint y: 280, endPoint x: 244, endPoint y: 289, distance: 70.6
click at [244, 289] on div "Back / SSS 3 A SSS 3 A SSS 3 First Term 2025-2026 Class Members Subjects Result…" at bounding box center [400, 17] width 559 height 596
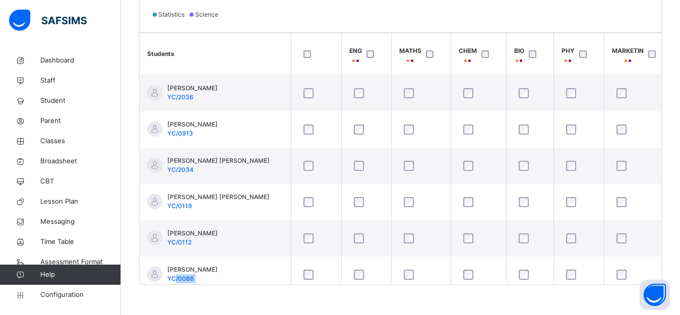
scroll to position [0, 0]
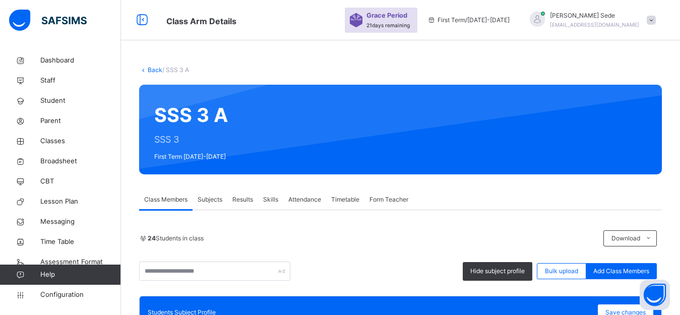
click at [164, 200] on span "Class Members" at bounding box center [165, 199] width 43 height 9
click at [504, 273] on span "Hide subject profile" at bounding box center [497, 271] width 54 height 9
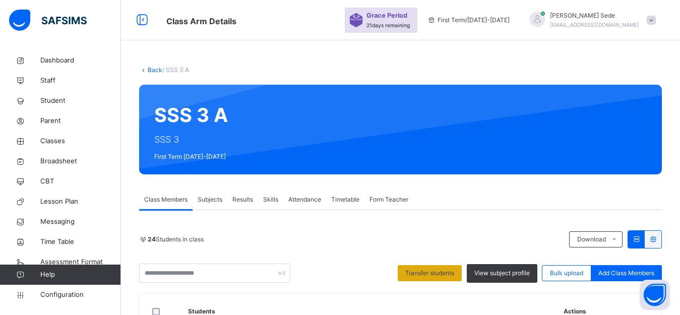
click at [431, 271] on span "Transfer students" at bounding box center [429, 273] width 49 height 9
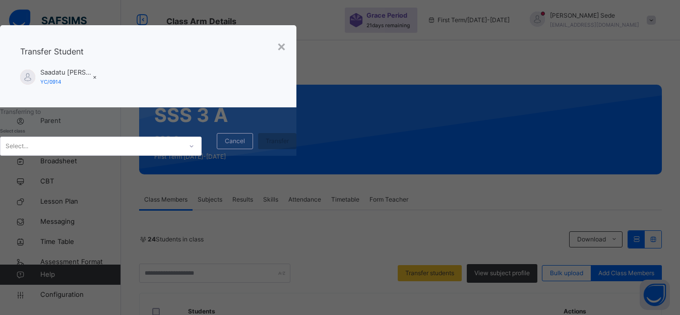
click at [194, 151] on icon at bounding box center [191, 146] width 6 height 10
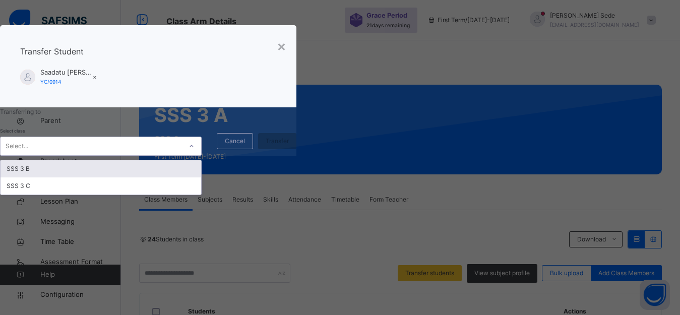
click at [201, 177] on div "SSS 3 B" at bounding box center [101, 168] width 201 height 17
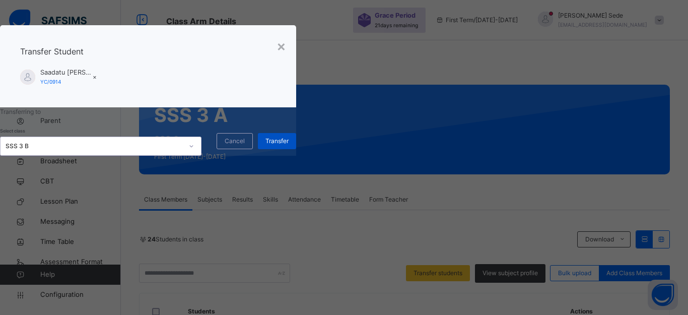
click at [289, 146] on span "Transfer" at bounding box center [277, 141] width 23 height 9
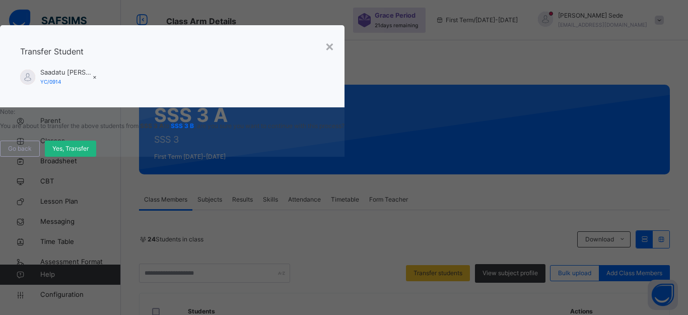
click at [89, 153] on span "Yes, Transfer" at bounding box center [70, 148] width 36 height 9
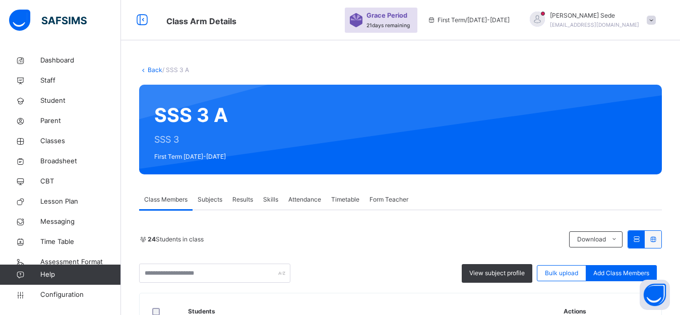
click at [152, 70] on link "Back" at bounding box center [155, 70] width 15 height 8
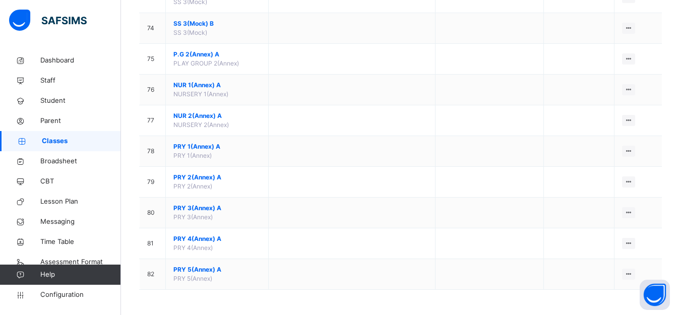
scroll to position [1595, 0]
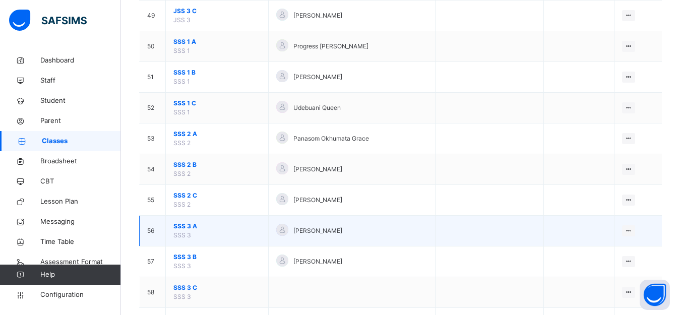
click at [182, 226] on span "SSS 3 A" at bounding box center [216, 226] width 87 height 9
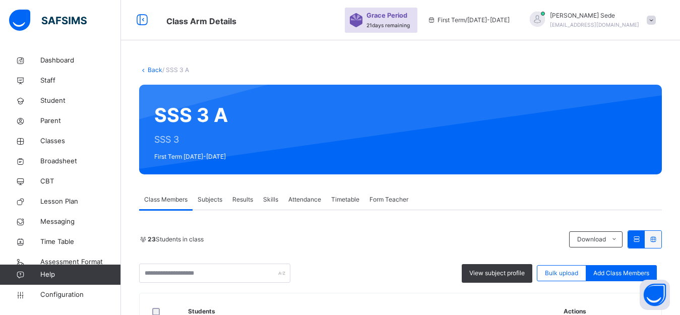
scroll to position [252, 0]
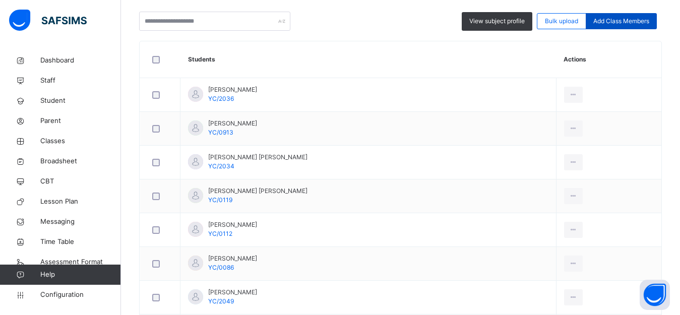
click at [625, 21] on span "Add Class Members" at bounding box center [621, 21] width 56 height 9
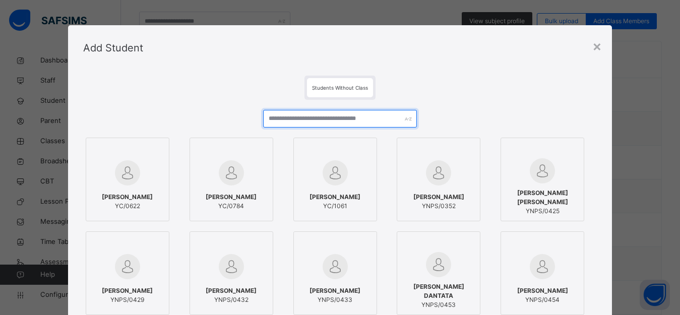
click at [304, 120] on input "text" at bounding box center [340, 119] width 154 height 18
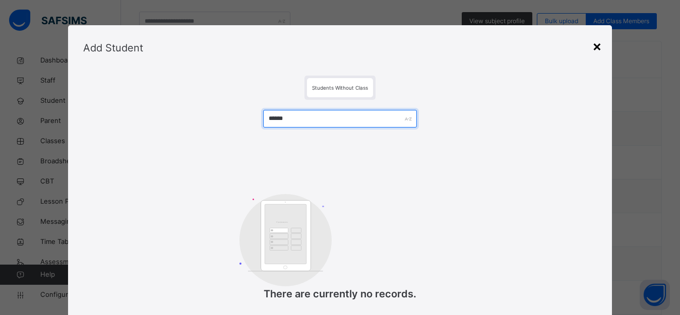
type input "******"
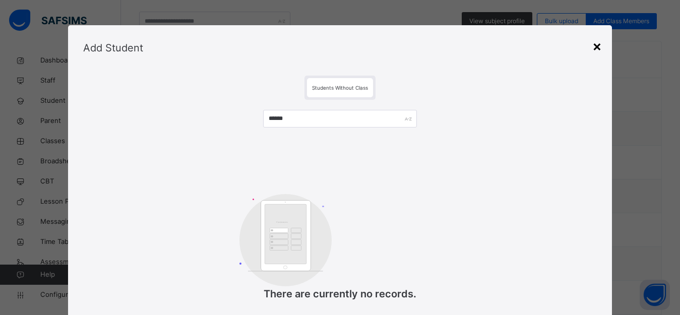
click at [594, 45] on div "×" at bounding box center [597, 45] width 10 height 21
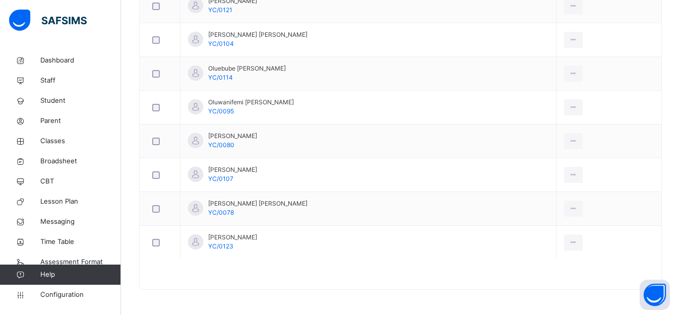
scroll to position [0, 0]
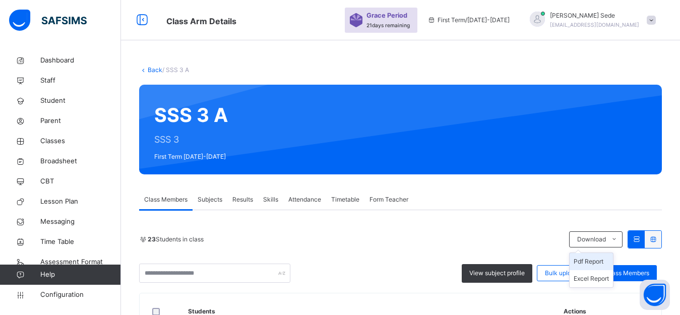
click at [601, 260] on li "Pdf Report" at bounding box center [590, 261] width 43 height 17
click at [155, 70] on link "Back" at bounding box center [155, 70] width 15 height 8
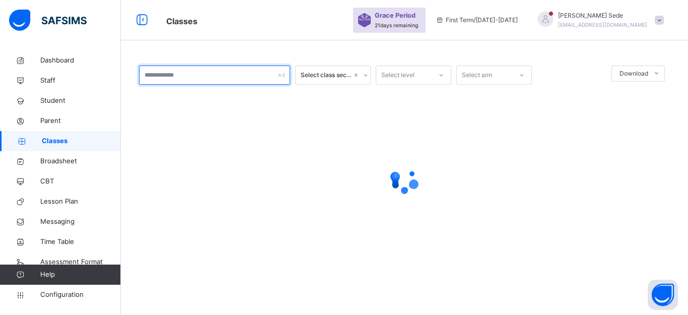
click at [248, 76] on input "text" at bounding box center [214, 74] width 151 height 19
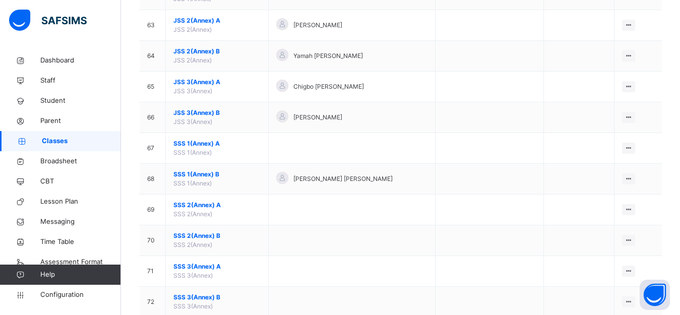
scroll to position [1763, 0]
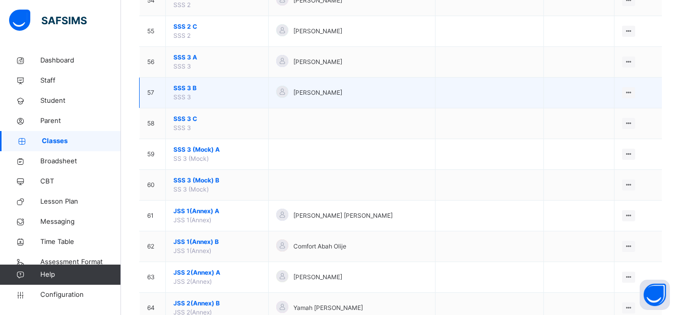
click at [182, 89] on span "SSS 3 B" at bounding box center [216, 88] width 87 height 9
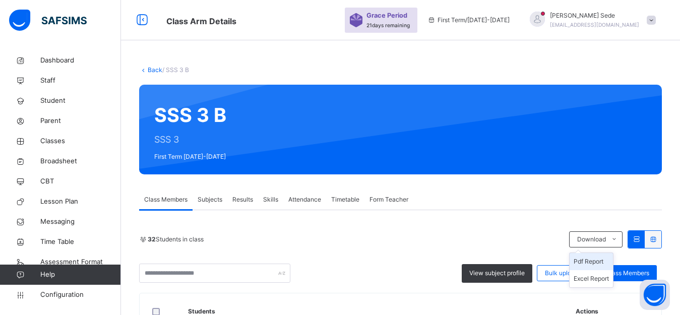
click at [600, 261] on li "Pdf Report" at bounding box center [590, 261] width 43 height 17
click at [596, 258] on li "Pdf Report" at bounding box center [590, 261] width 43 height 17
click at [619, 273] on span "Add Class Members" at bounding box center [621, 273] width 56 height 9
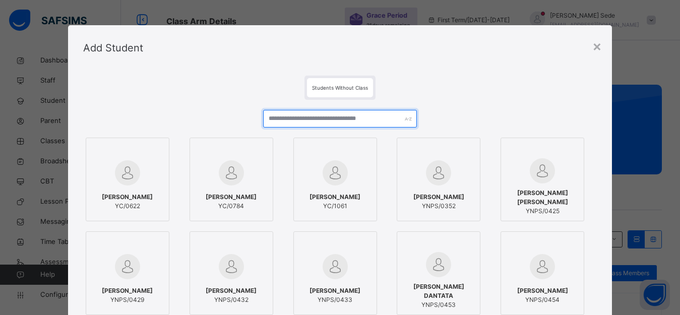
click at [335, 122] on input "text" at bounding box center [340, 119] width 154 height 18
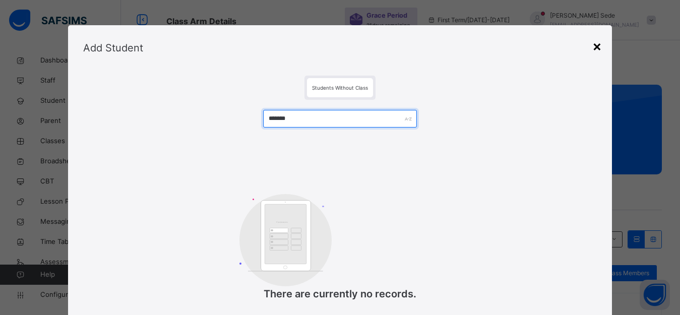
type input "*******"
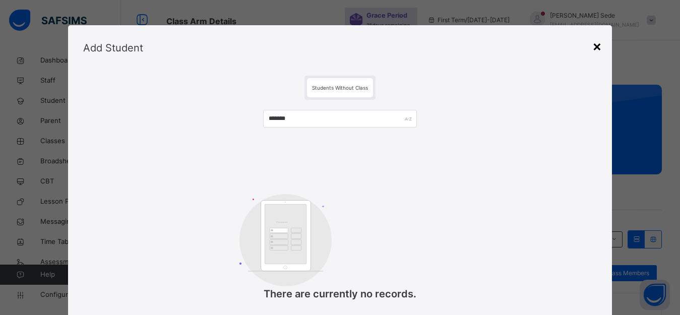
click at [598, 45] on div "×" at bounding box center [597, 45] width 10 height 21
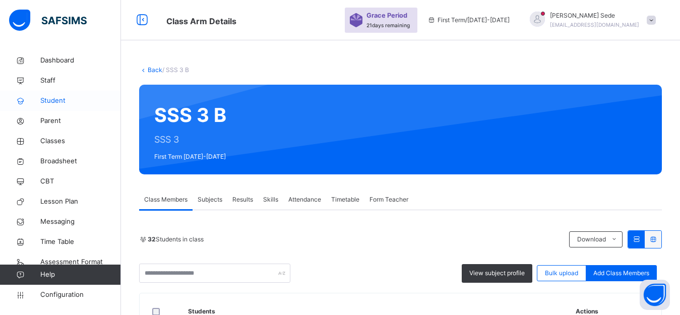
click at [57, 102] on span "Student" at bounding box center [80, 101] width 81 height 10
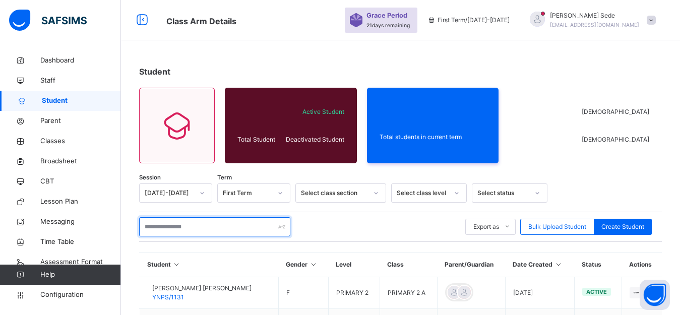
click at [211, 230] on input "text" at bounding box center [214, 226] width 151 height 19
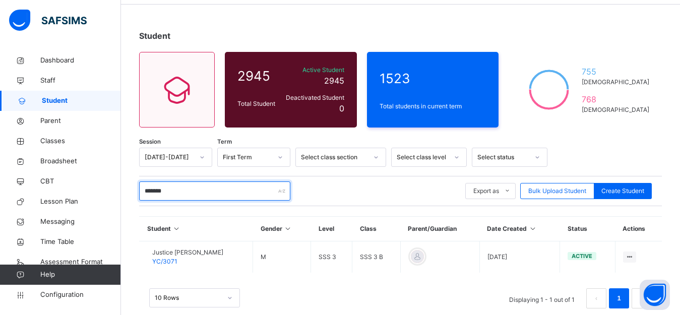
scroll to position [54, 0]
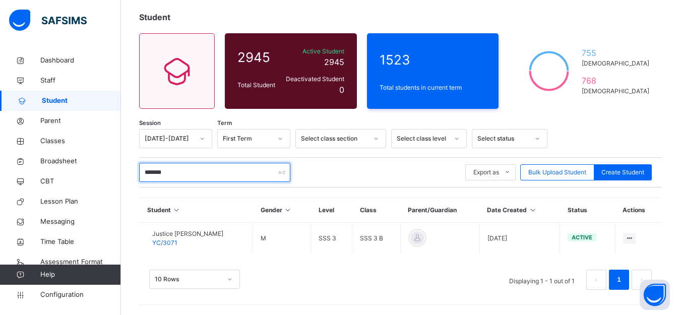
type input "*******"
